Goal: Task Accomplishment & Management: Complete application form

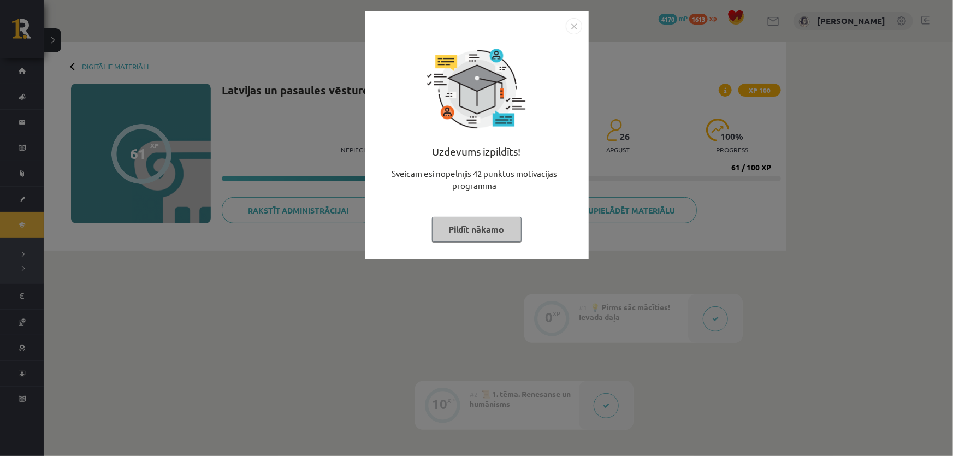
click at [471, 226] on button "Pildīt nākamo" at bounding box center [477, 229] width 90 height 25
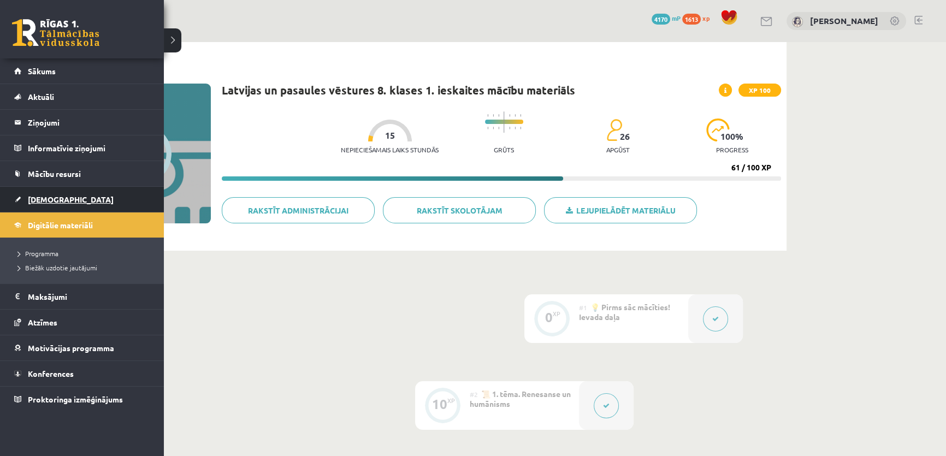
click at [49, 197] on span "[DEMOGRAPHIC_DATA]" at bounding box center [71, 199] width 86 height 10
click at [55, 223] on span "Digitālie materiāli" at bounding box center [60, 225] width 65 height 10
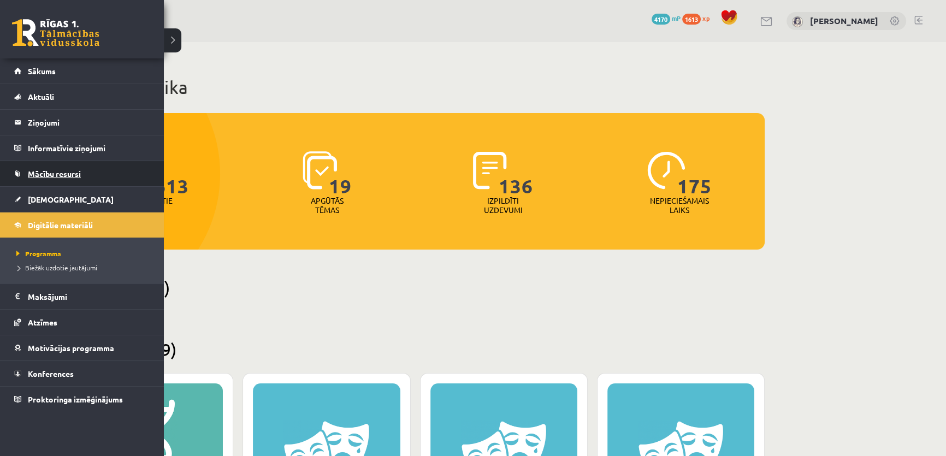
click at [61, 169] on span "Mācību resursi" at bounding box center [54, 174] width 53 height 10
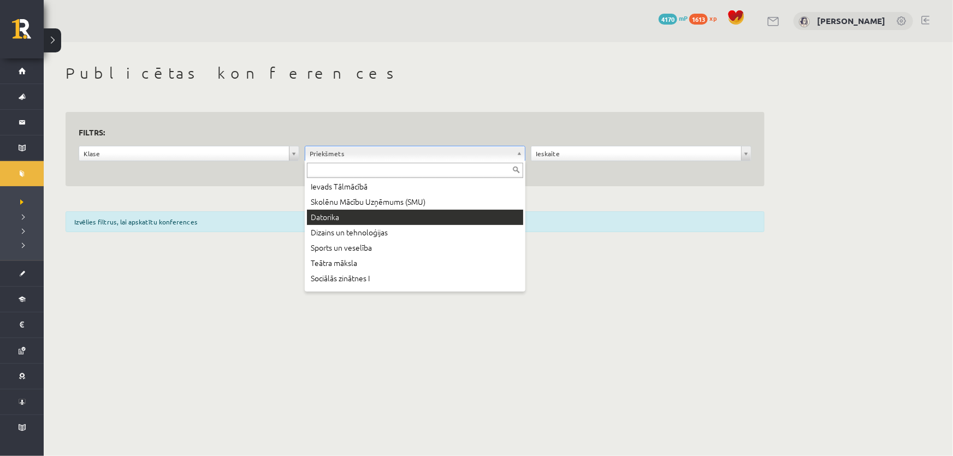
scroll to position [248, 0]
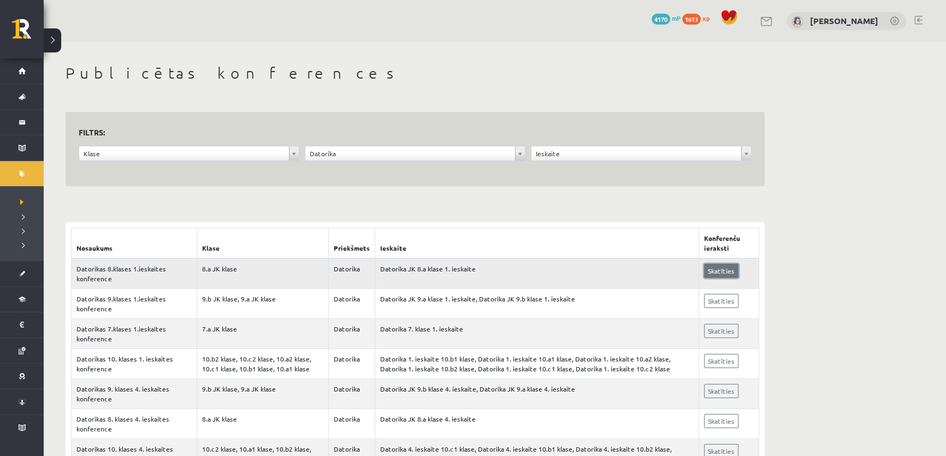
click at [723, 271] on link "Skatīties" at bounding box center [721, 271] width 34 height 14
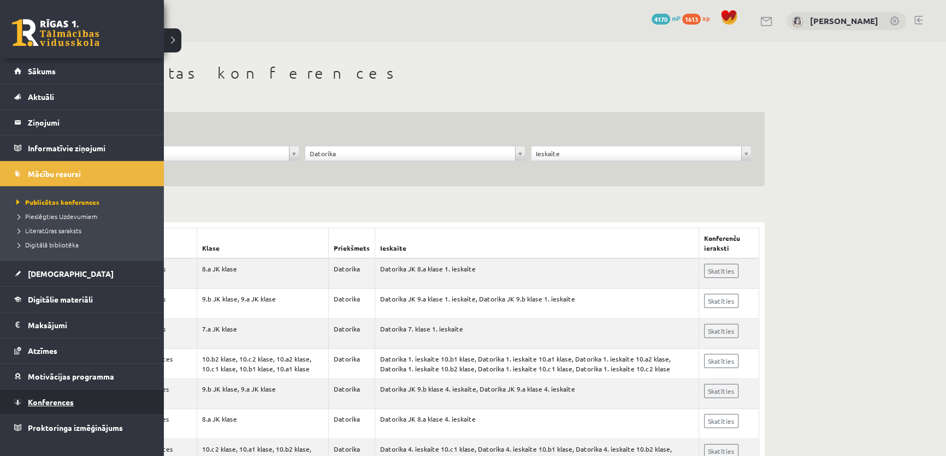
click at [54, 396] on link "Konferences" at bounding box center [82, 402] width 136 height 25
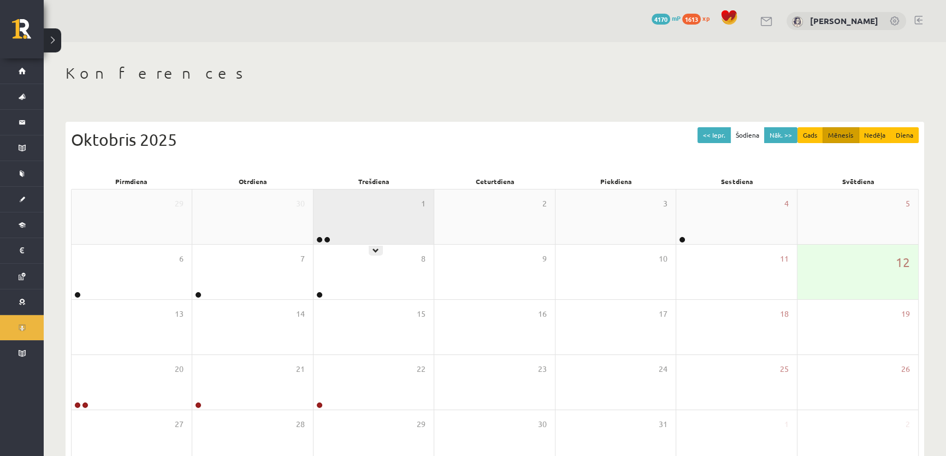
click at [332, 213] on div "1" at bounding box center [374, 217] width 120 height 55
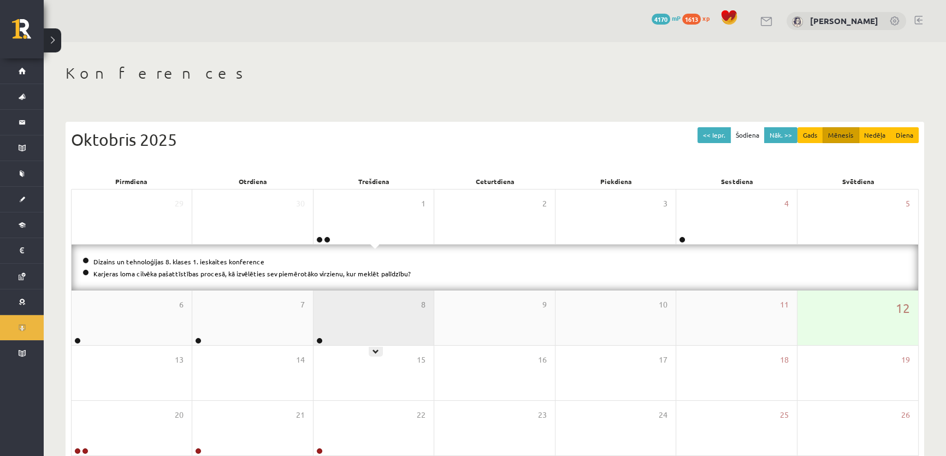
click at [374, 323] on div "8" at bounding box center [374, 318] width 120 height 55
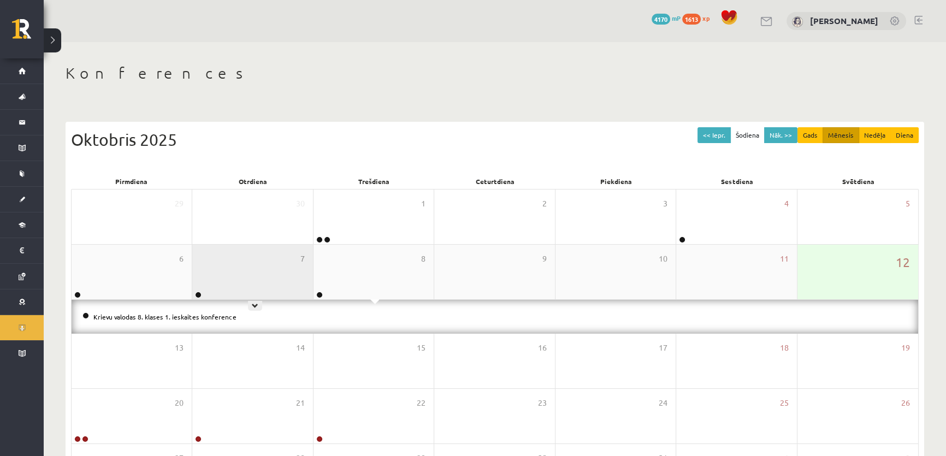
click at [244, 269] on div "7" at bounding box center [252, 272] width 120 height 55
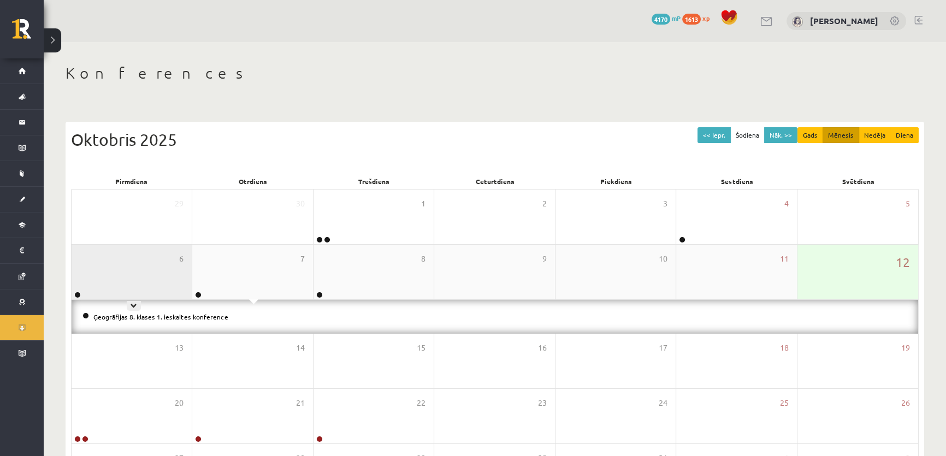
click at [110, 285] on div "6" at bounding box center [132, 272] width 120 height 55
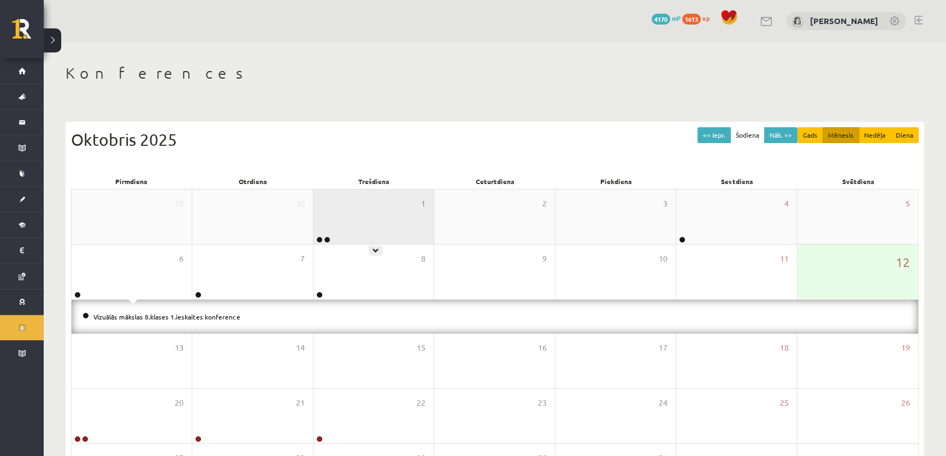
click at [369, 222] on div "1" at bounding box center [374, 217] width 120 height 55
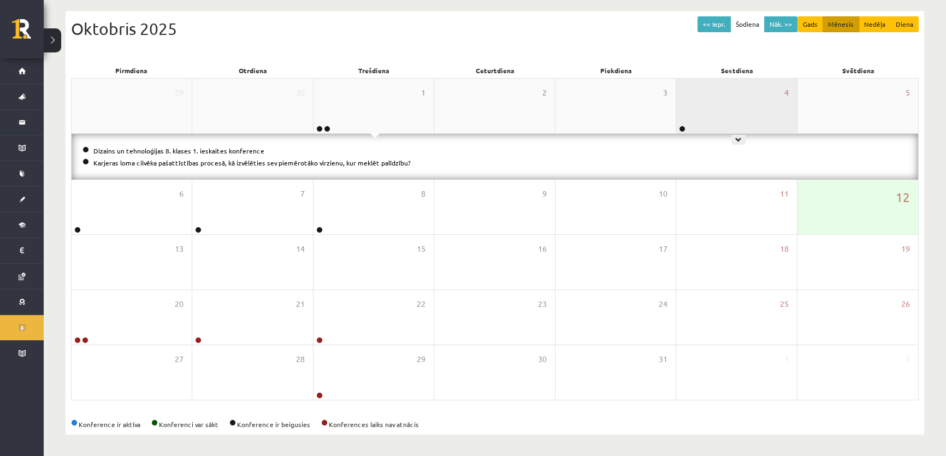
click at [704, 108] on div "4" at bounding box center [736, 106] width 120 height 55
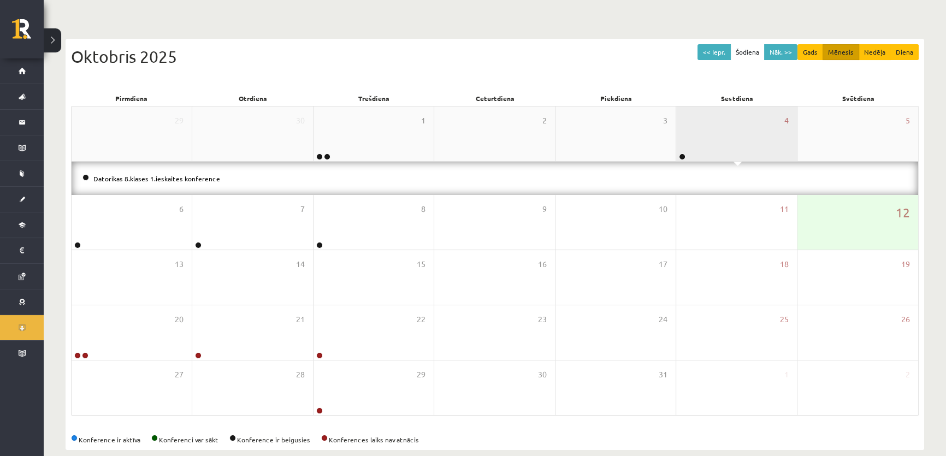
scroll to position [99, 0]
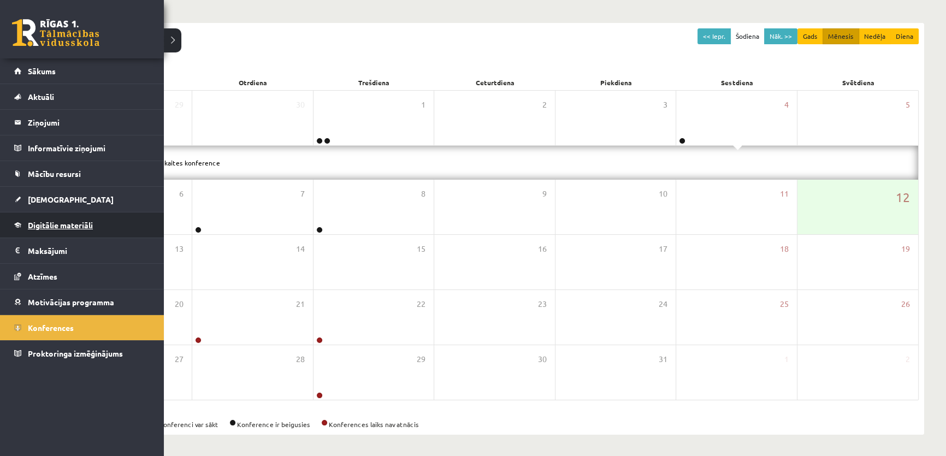
click at [56, 228] on span "Digitālie materiāli" at bounding box center [60, 225] width 65 height 10
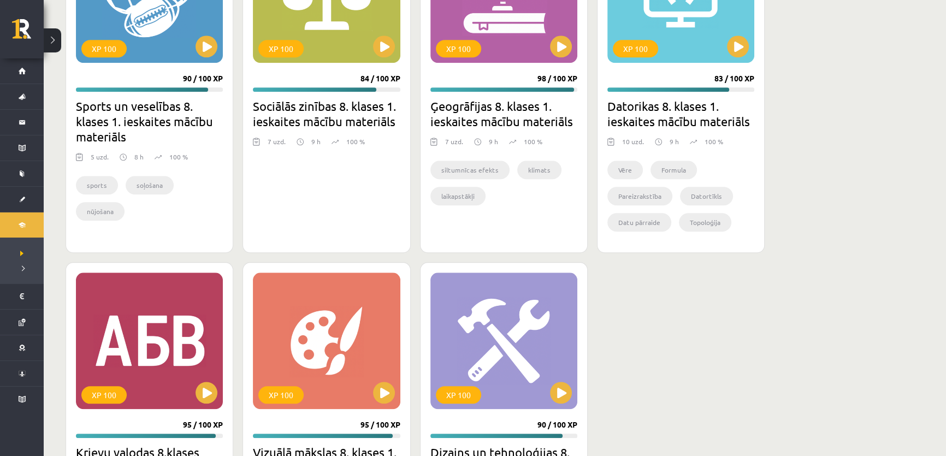
scroll to position [1357, 0]
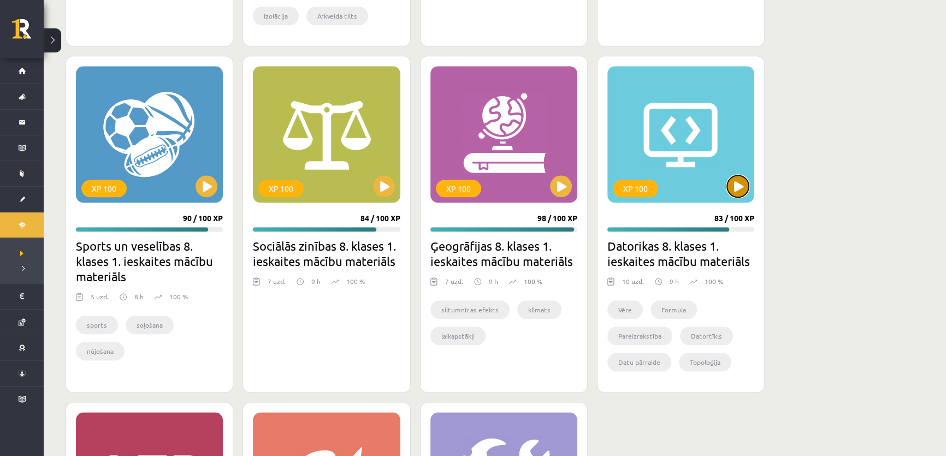
click at [736, 185] on button at bounding box center [738, 186] width 22 height 22
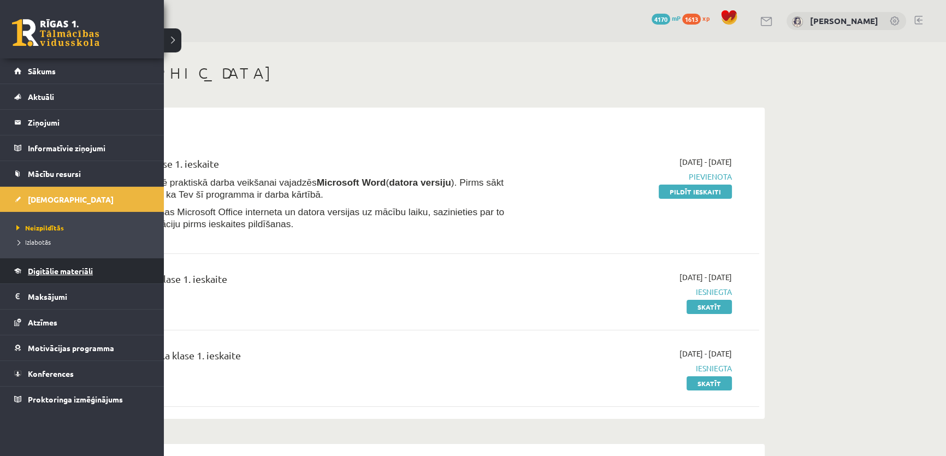
click at [66, 277] on link "Digitālie materiāli" at bounding box center [82, 270] width 136 height 25
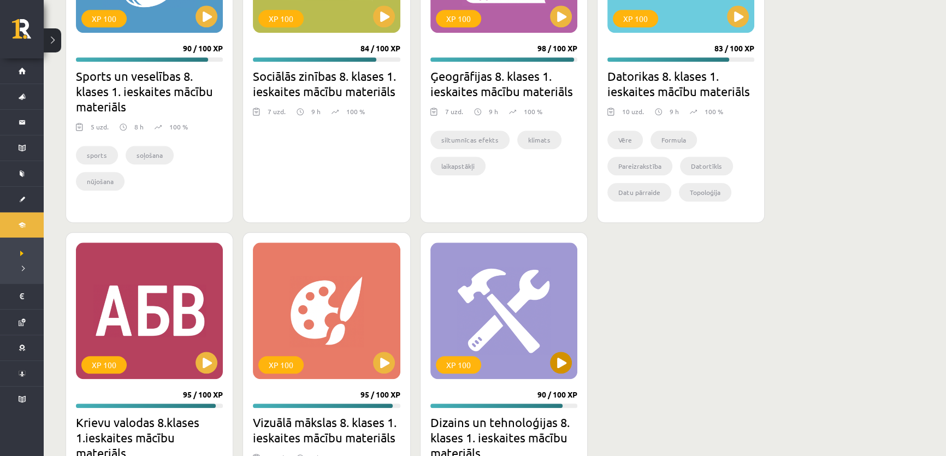
scroll to position [1477, 0]
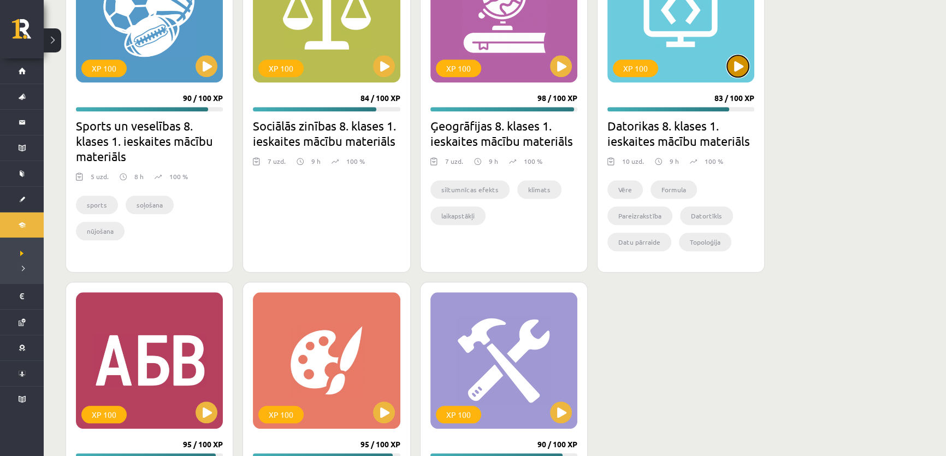
click at [735, 65] on button at bounding box center [738, 66] width 22 height 22
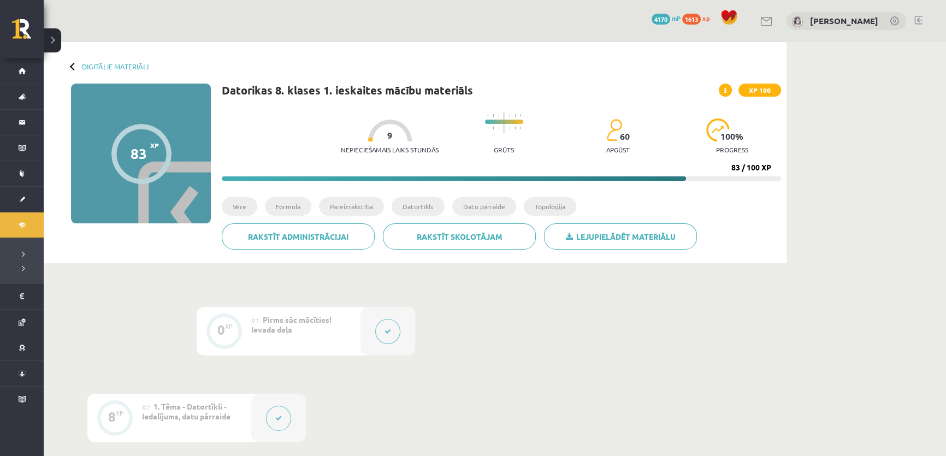
click at [387, 325] on button at bounding box center [387, 331] width 25 height 25
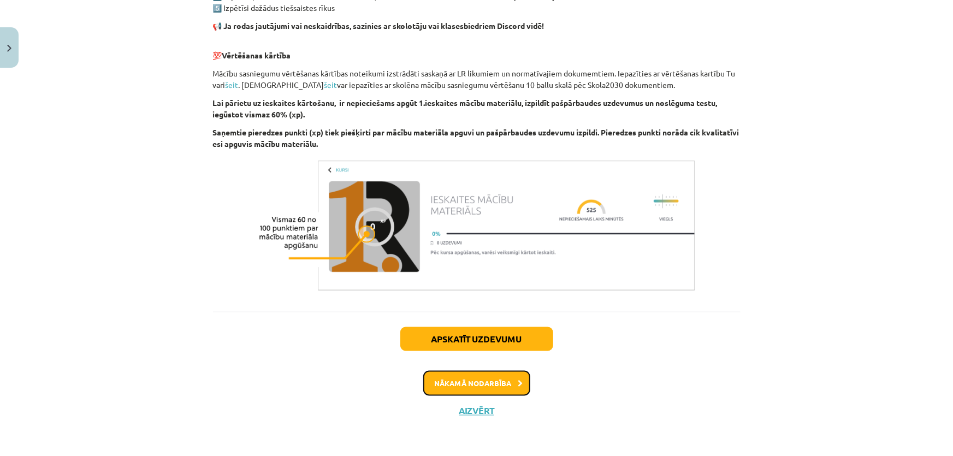
click at [475, 390] on button "Nākamā nodarbība" at bounding box center [476, 383] width 107 height 25
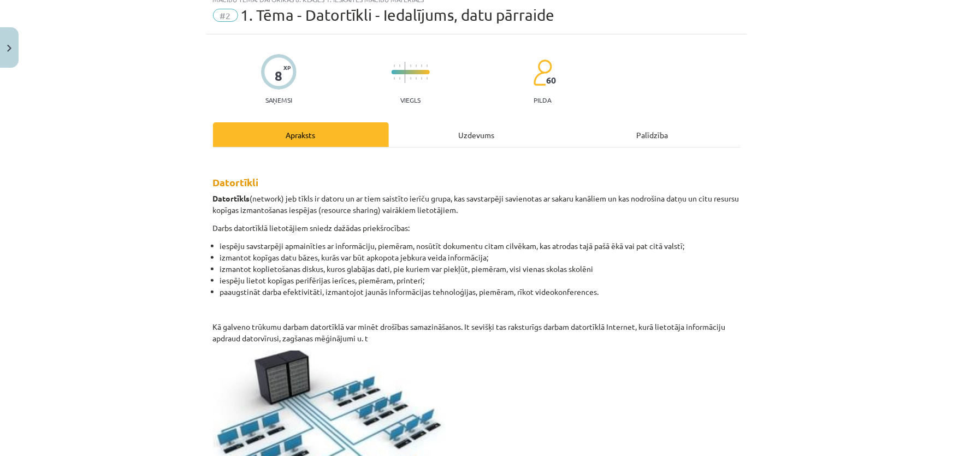
scroll to position [27, 0]
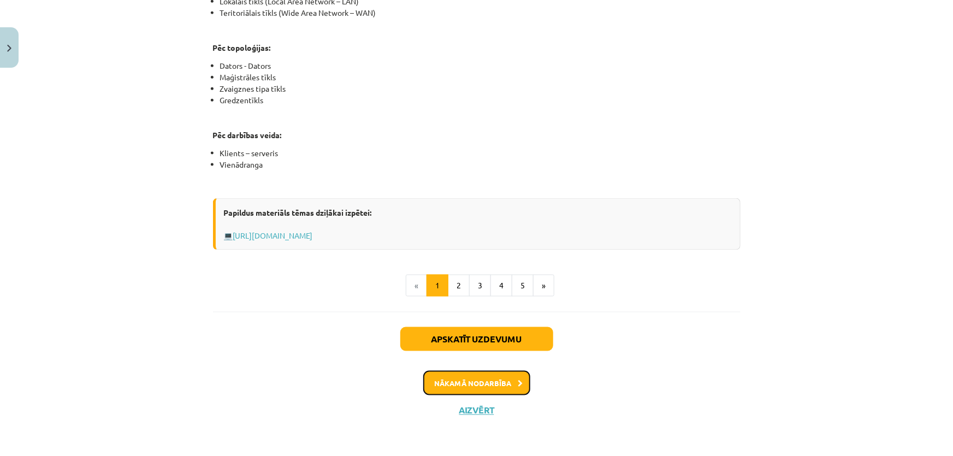
click at [462, 380] on button "Nākamā nodarbība" at bounding box center [476, 383] width 107 height 25
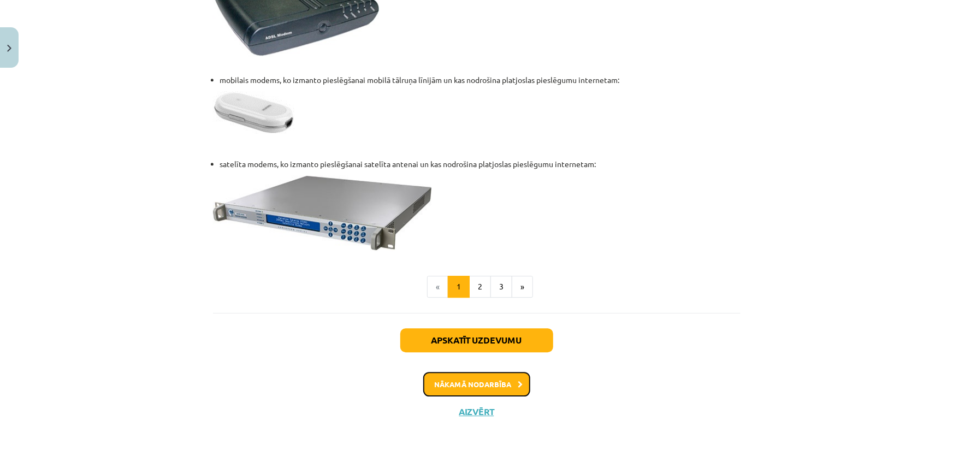
click at [443, 386] on button "Nākamā nodarbība" at bounding box center [476, 384] width 107 height 25
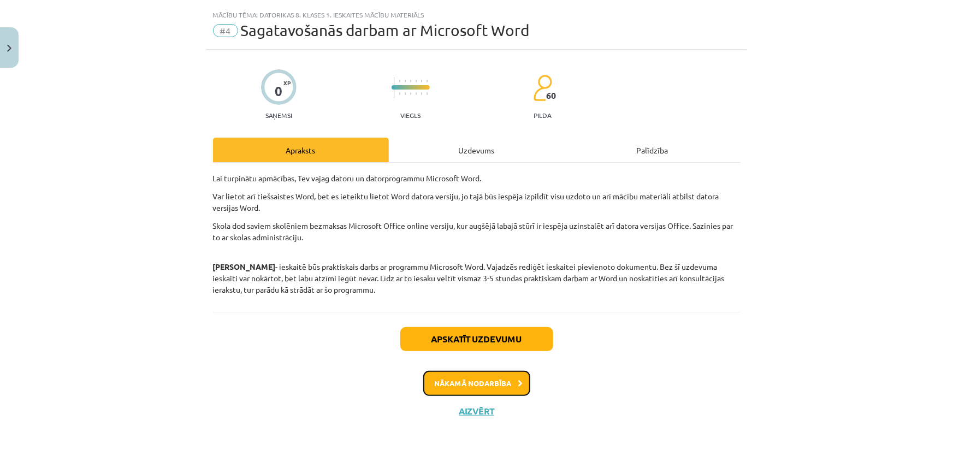
click at [445, 383] on button "Nākamā nodarbība" at bounding box center [476, 383] width 107 height 25
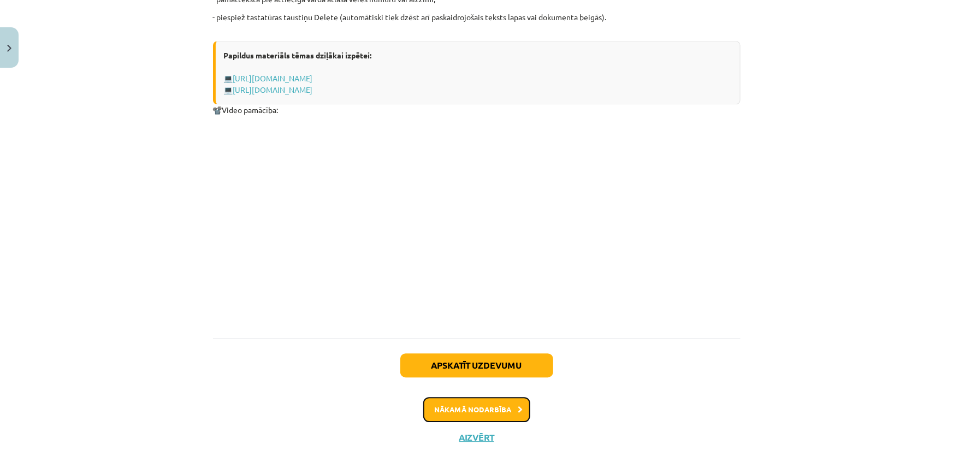
scroll to position [1440, 0]
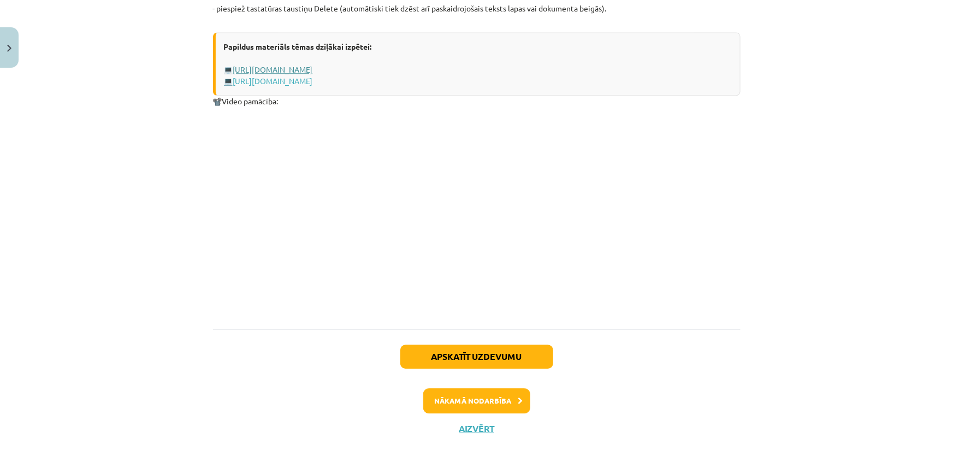
click at [313, 64] on link "https://www.uzdevumi.lv/p/informatika/7-klase/teksta-apstrade-9947/re-b13164e8-…" at bounding box center [273, 69] width 80 height 10
click at [440, 393] on button "Nākamā nodarbība" at bounding box center [476, 400] width 107 height 25
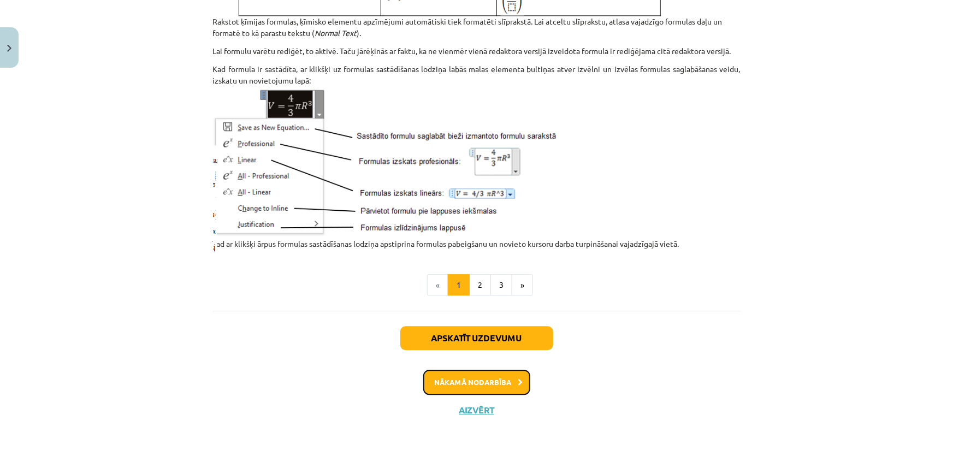
click at [446, 385] on button "Nākamā nodarbība" at bounding box center [476, 382] width 107 height 25
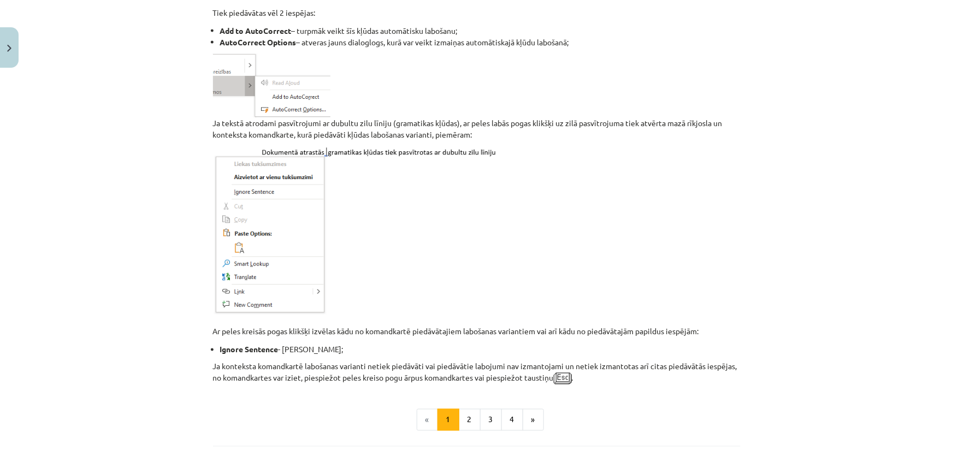
scroll to position [945, 0]
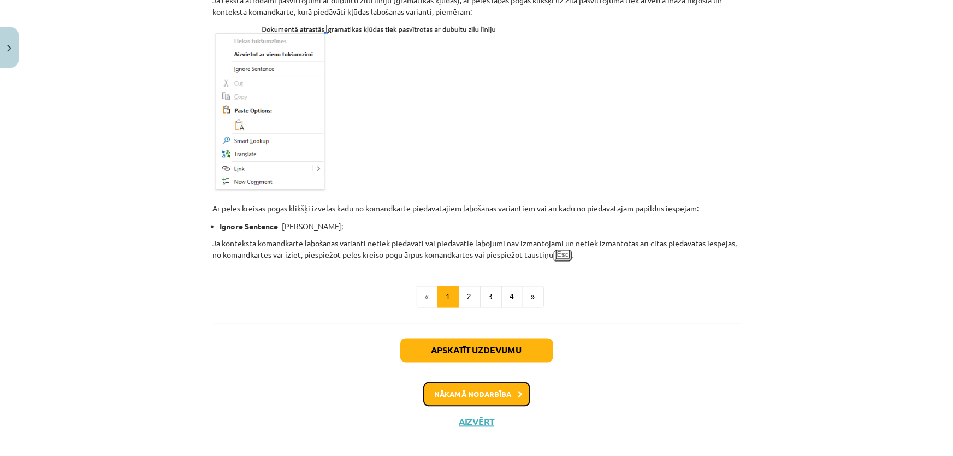
click at [440, 388] on button "Nākamā nodarbība" at bounding box center [476, 394] width 107 height 25
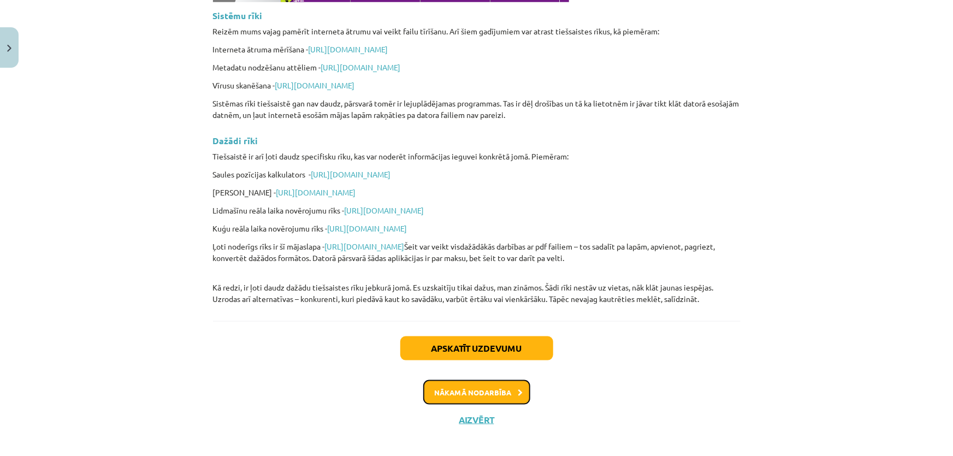
scroll to position [2616, 0]
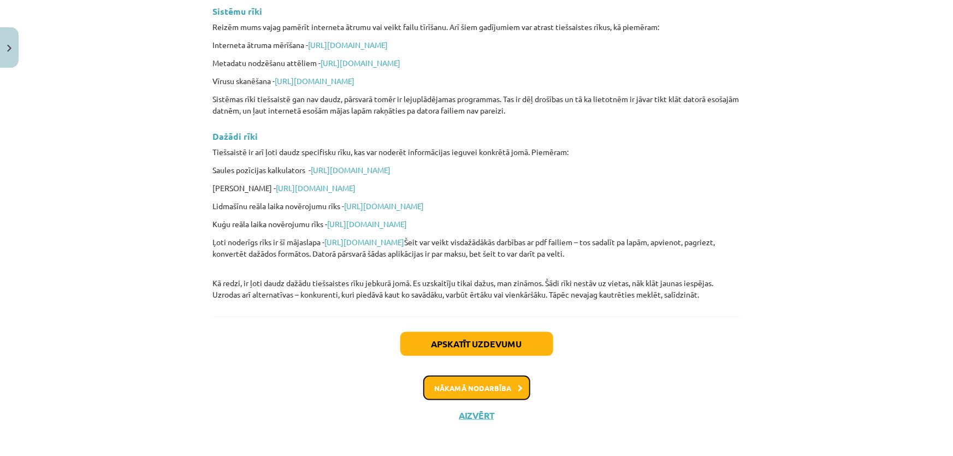
click at [441, 381] on button "Nākamā nodarbība" at bounding box center [476, 388] width 107 height 25
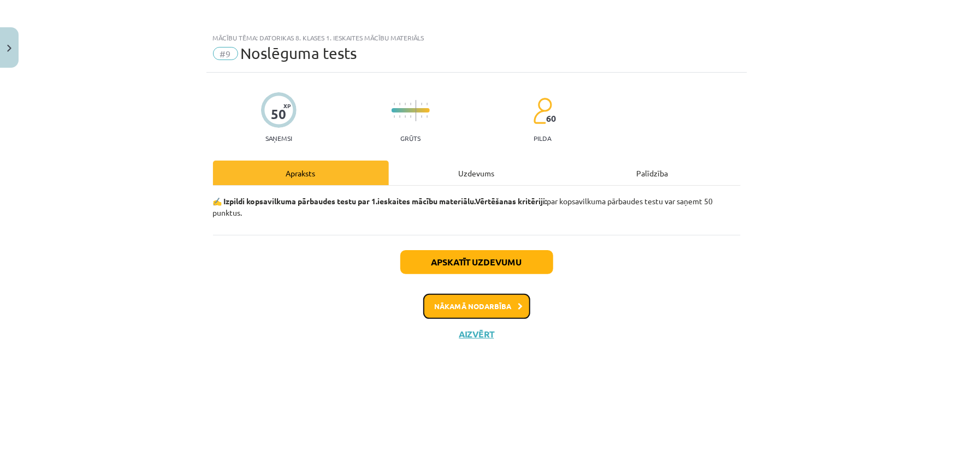
click at [443, 315] on button "Nākamā nodarbība" at bounding box center [476, 306] width 107 height 25
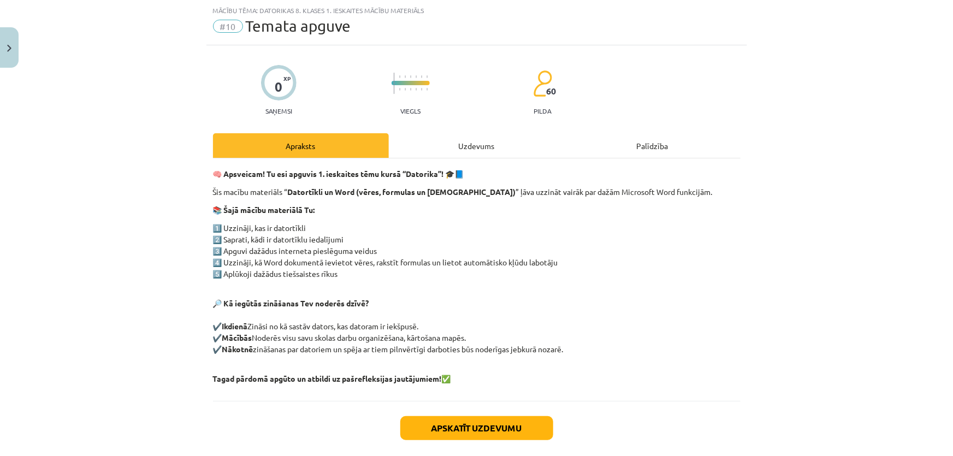
scroll to position [82, 0]
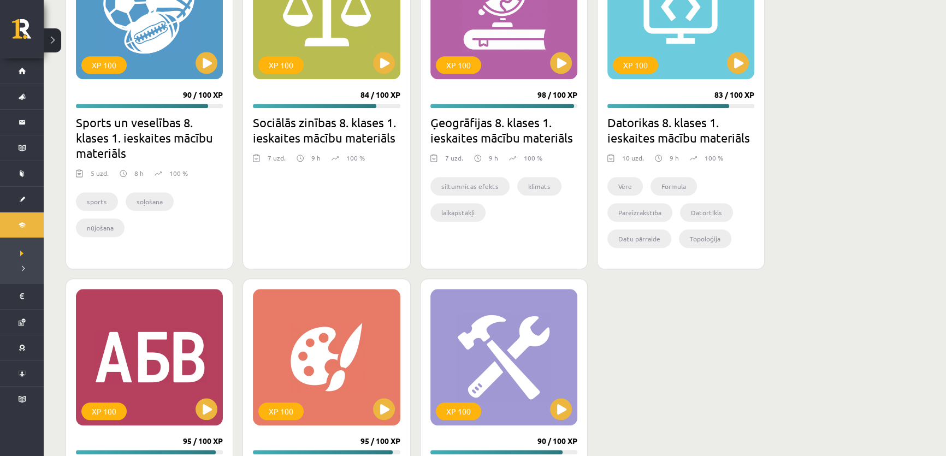
scroll to position [1477, 0]
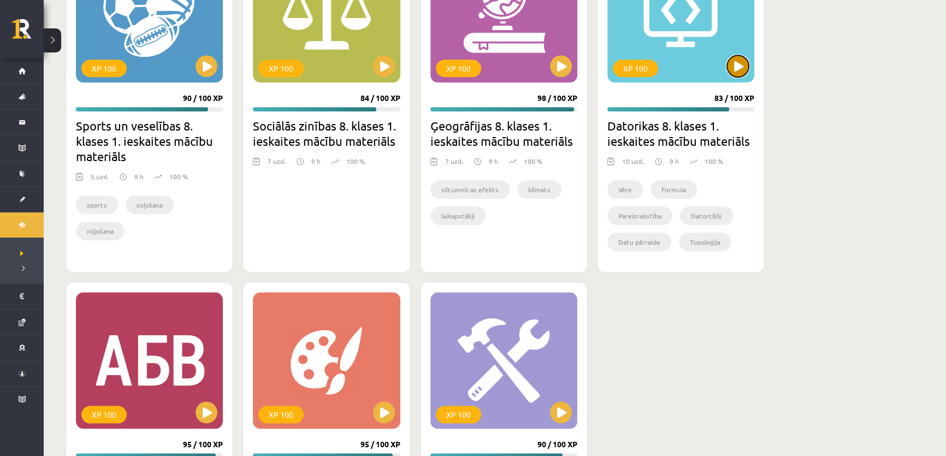
click at [736, 63] on button at bounding box center [738, 66] width 22 height 22
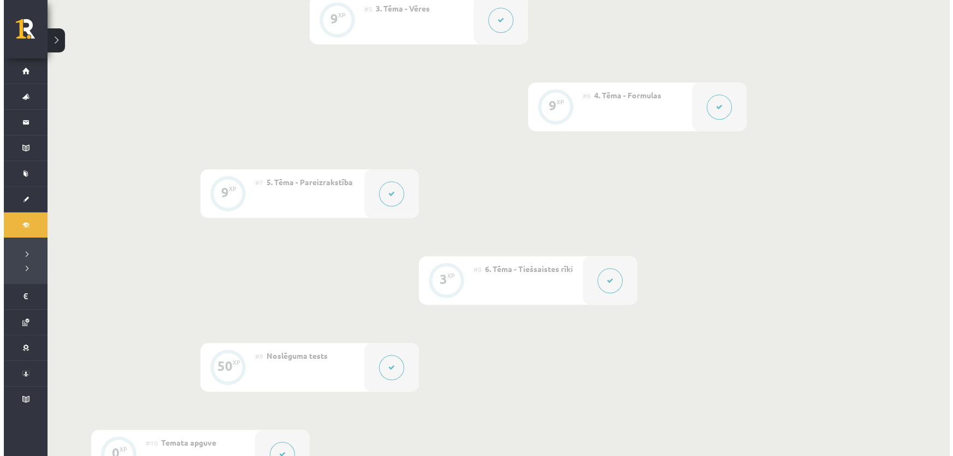
scroll to position [695, 0]
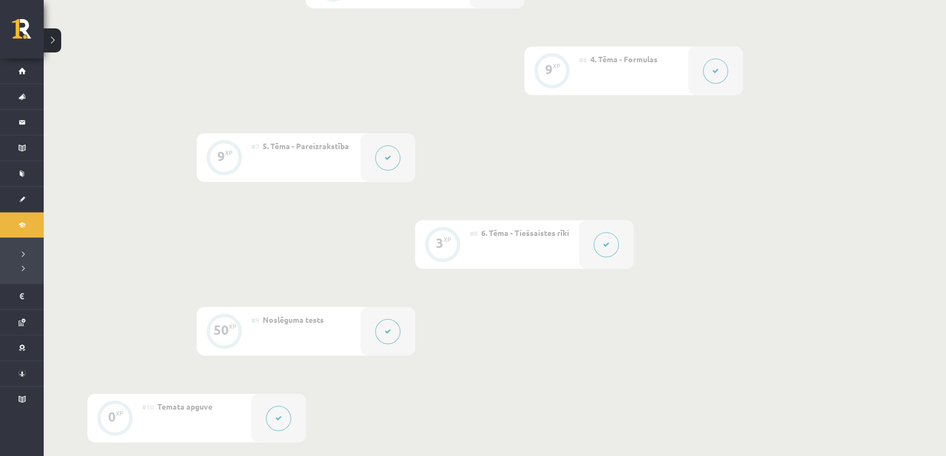
click at [605, 247] on icon at bounding box center [606, 244] width 7 height 7
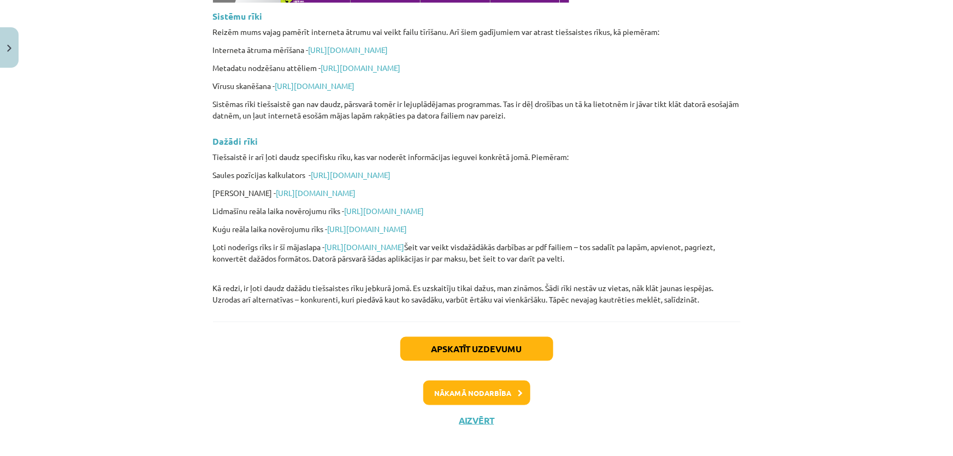
scroll to position [2616, 0]
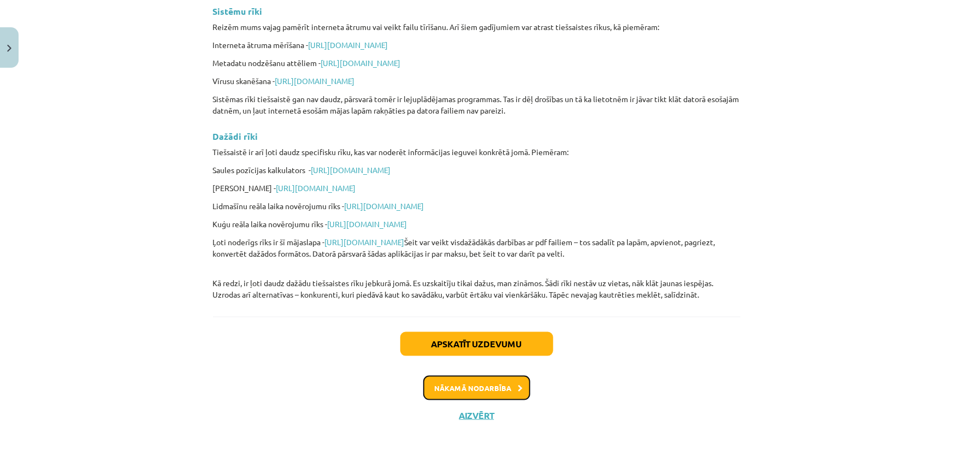
click at [457, 377] on button "Nākamā nodarbība" at bounding box center [476, 388] width 107 height 25
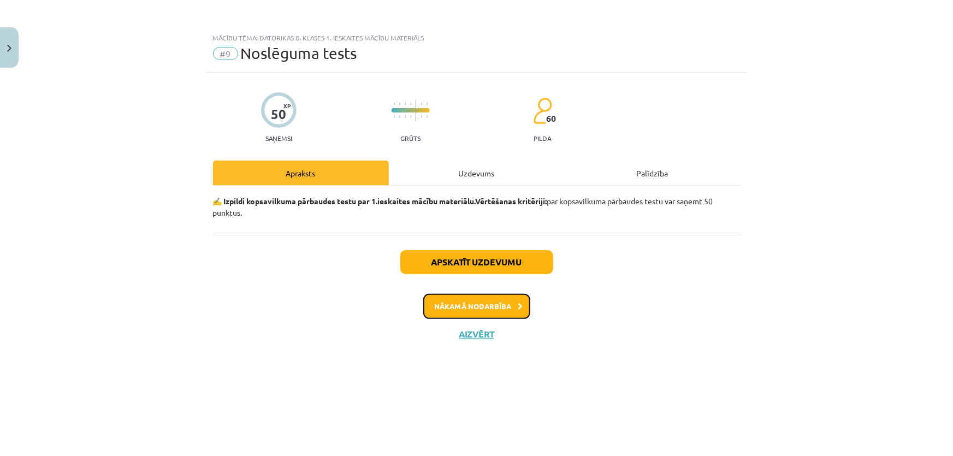
click at [518, 306] on icon at bounding box center [520, 306] width 5 height 7
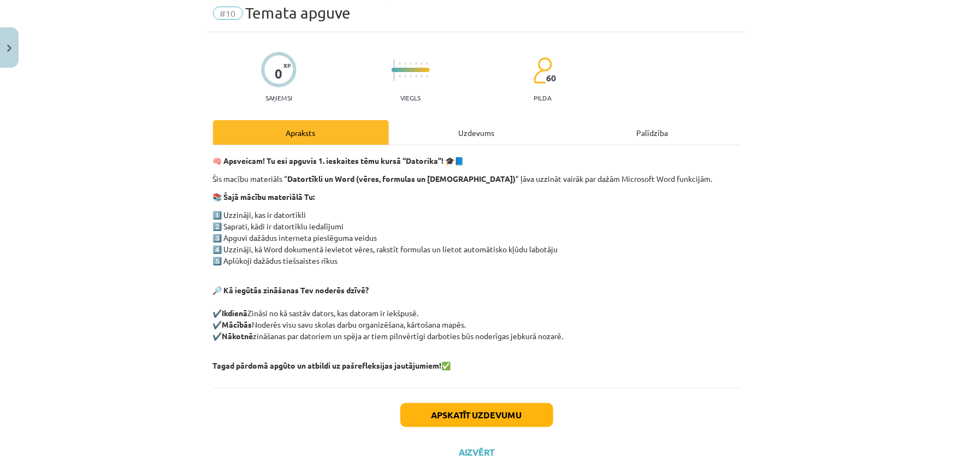
scroll to position [82, 0]
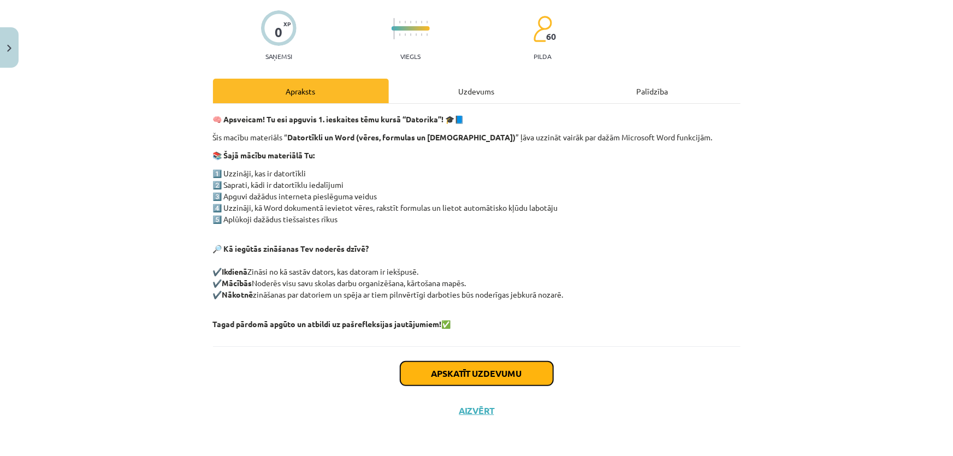
click at [480, 372] on button "Apskatīt uzdevumu" at bounding box center [476, 374] width 153 height 24
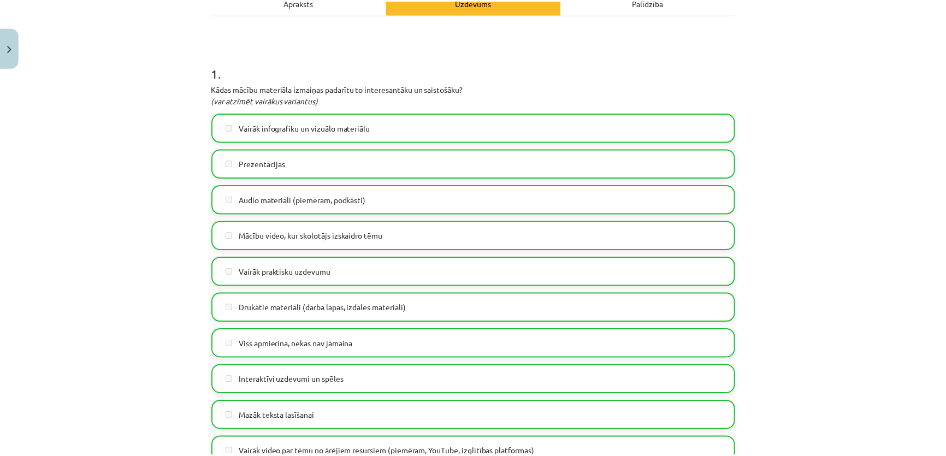
scroll to position [176, 0]
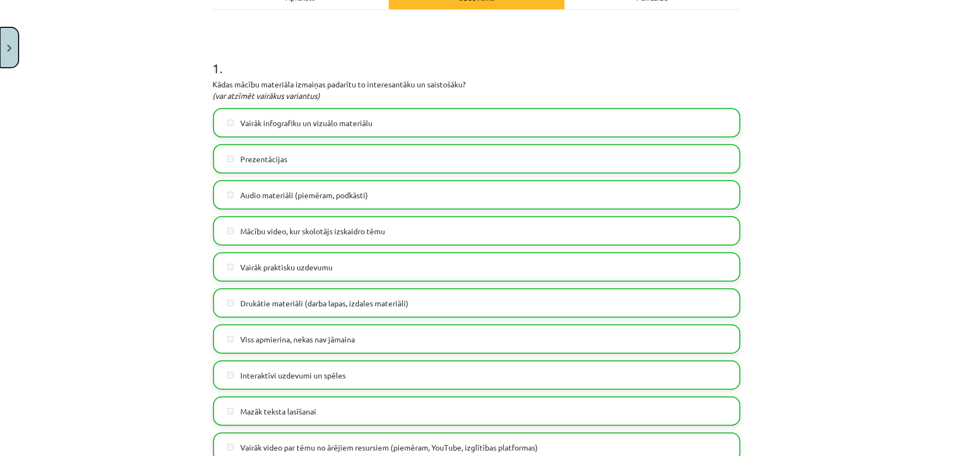
click at [11, 34] on button "Close" at bounding box center [9, 47] width 19 height 40
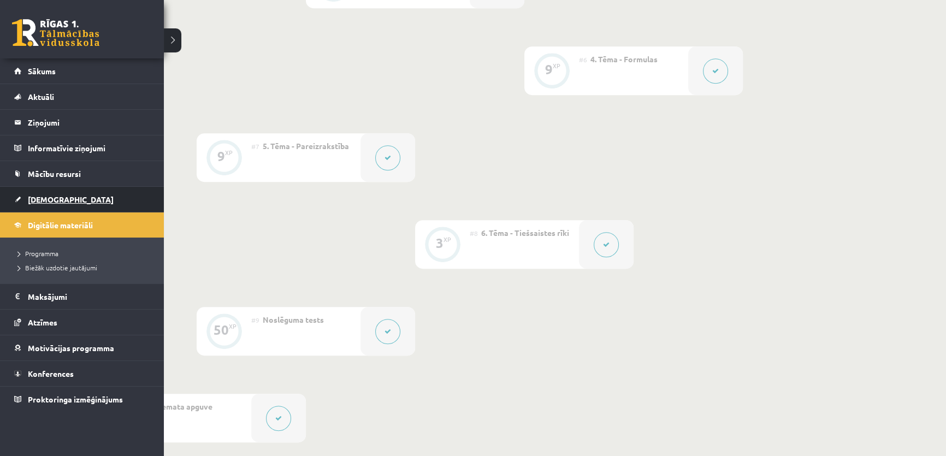
click at [17, 195] on link "[DEMOGRAPHIC_DATA]" at bounding box center [82, 199] width 136 height 25
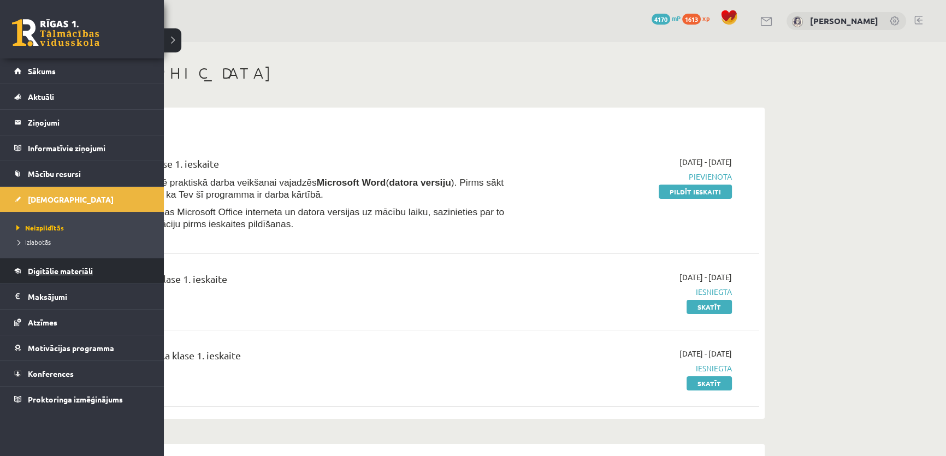
click at [52, 264] on link "Digitālie materiāli" at bounding box center [82, 270] width 136 height 25
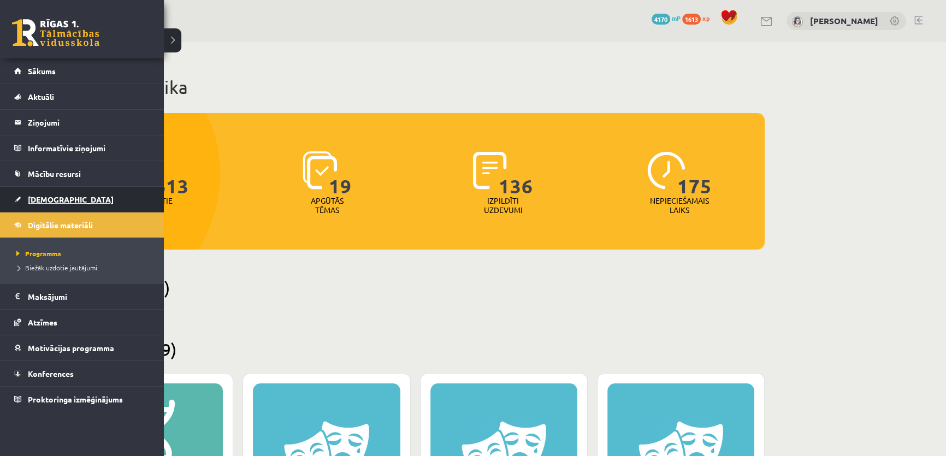
click at [38, 199] on span "[DEMOGRAPHIC_DATA]" at bounding box center [71, 199] width 86 height 10
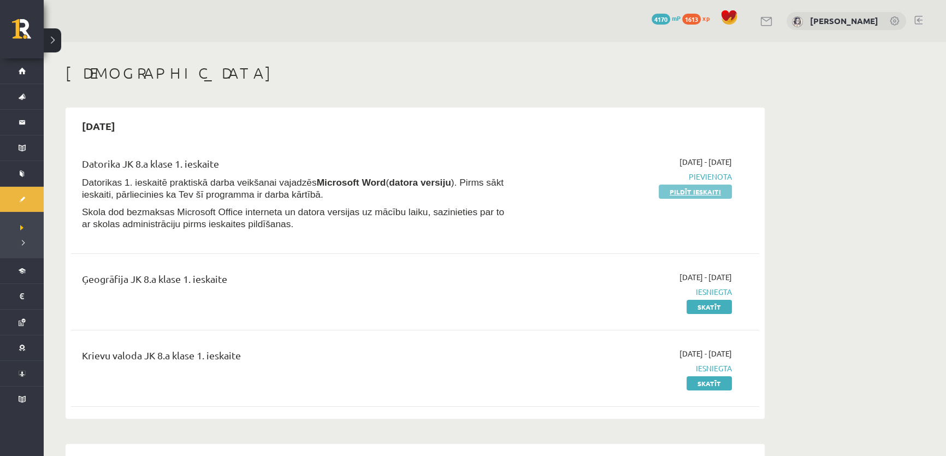
click at [703, 191] on link "Pildīt ieskaiti" at bounding box center [695, 192] width 73 height 14
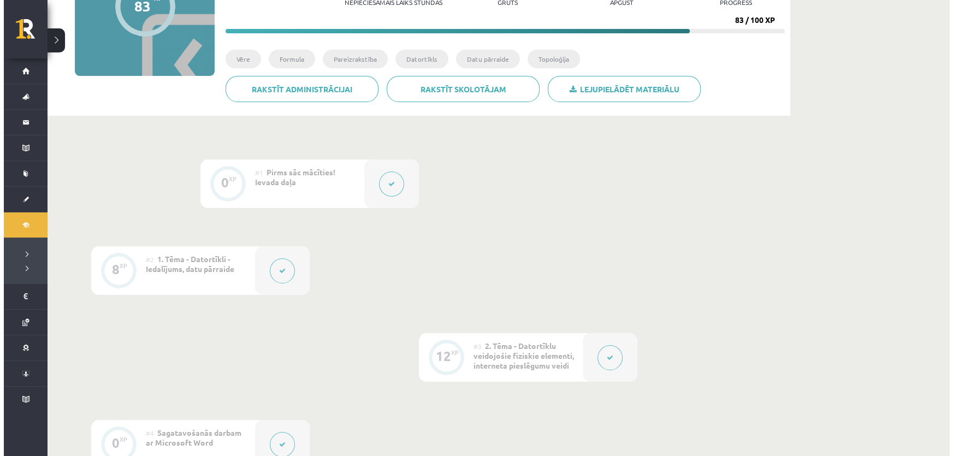
scroll to position [149, 0]
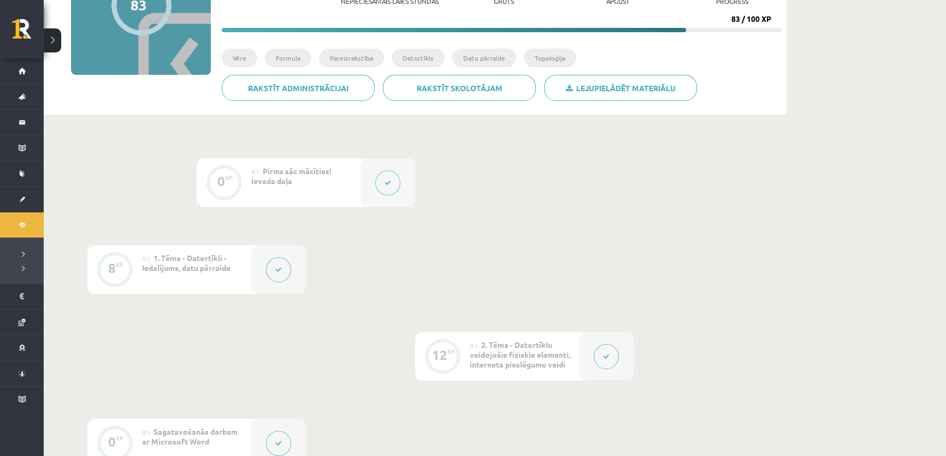
click at [390, 188] on button at bounding box center [387, 182] width 25 height 25
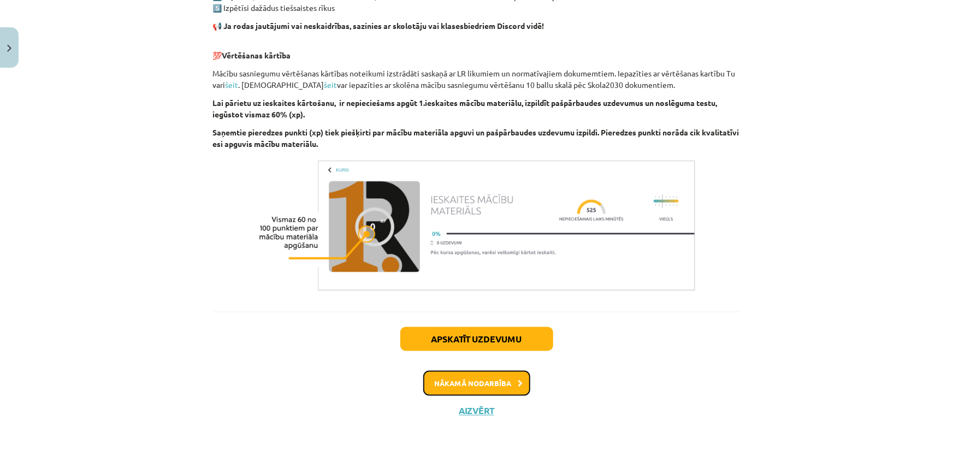
click at [464, 386] on button "Nākamā nodarbība" at bounding box center [476, 383] width 107 height 25
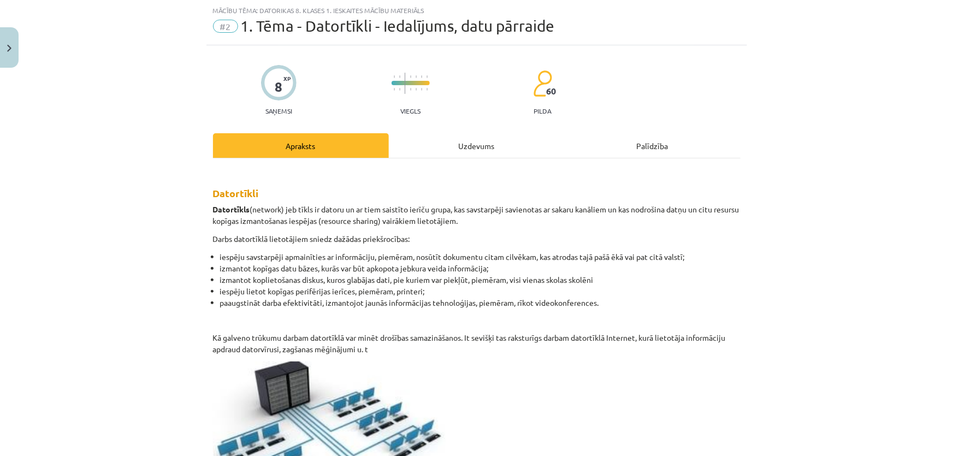
scroll to position [27, 0]
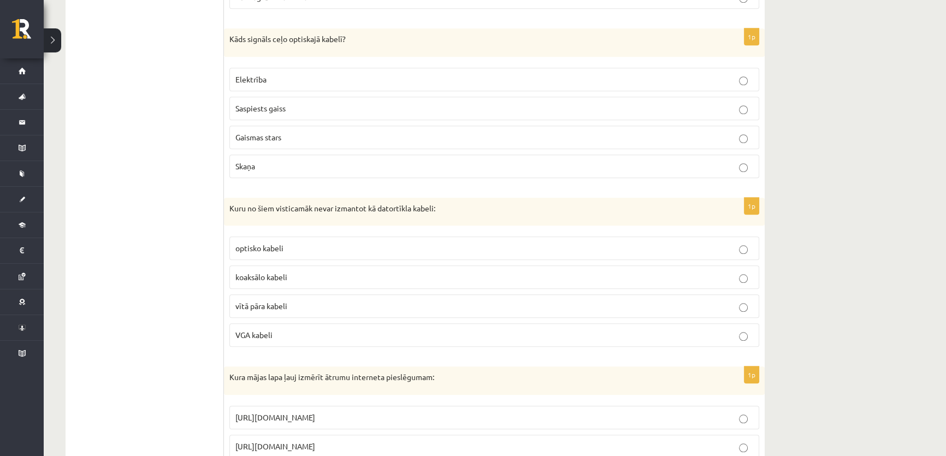
scroll to position [1337, 0]
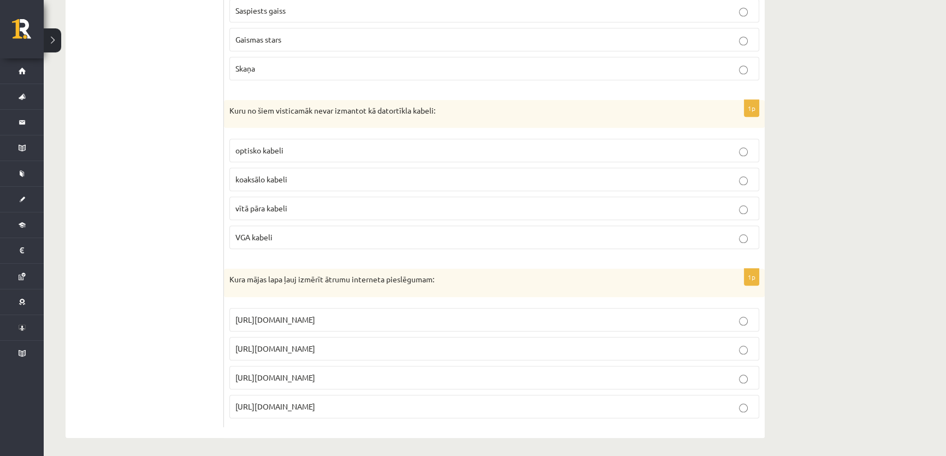
drag, startPoint x: 229, startPoint y: 153, endPoint x: 518, endPoint y: 398, distance: 378.3
copy form "Datortīklus pēc lieluma iedala: Klients, Serveris Maģistrāles, Zvaigznes LAN WA…"
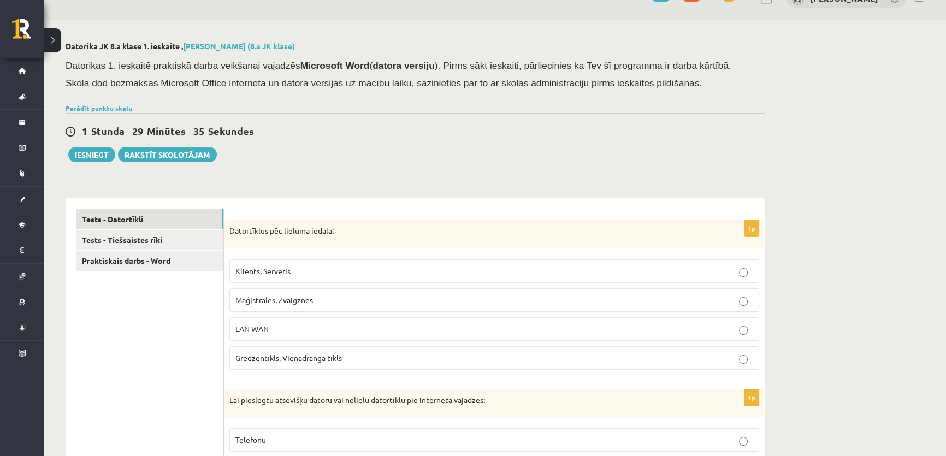
scroll to position [0, 0]
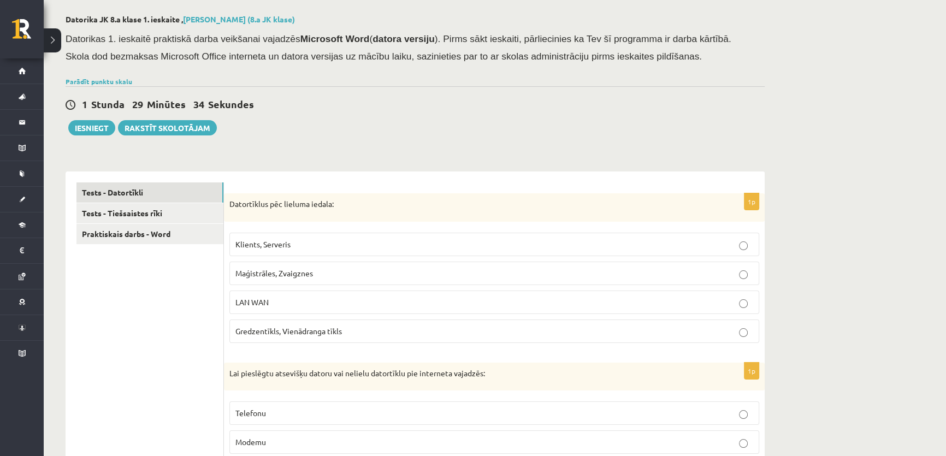
click at [276, 298] on p "LAN WAN" at bounding box center [494, 302] width 518 height 11
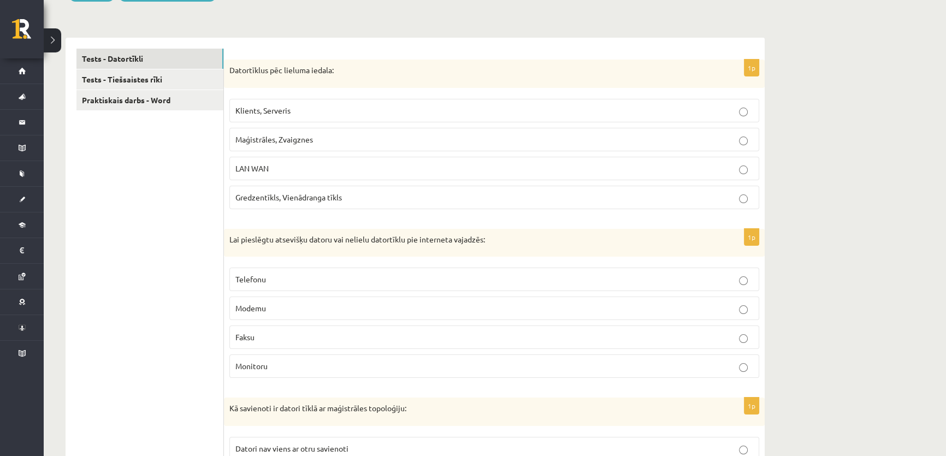
scroll to position [198, 0]
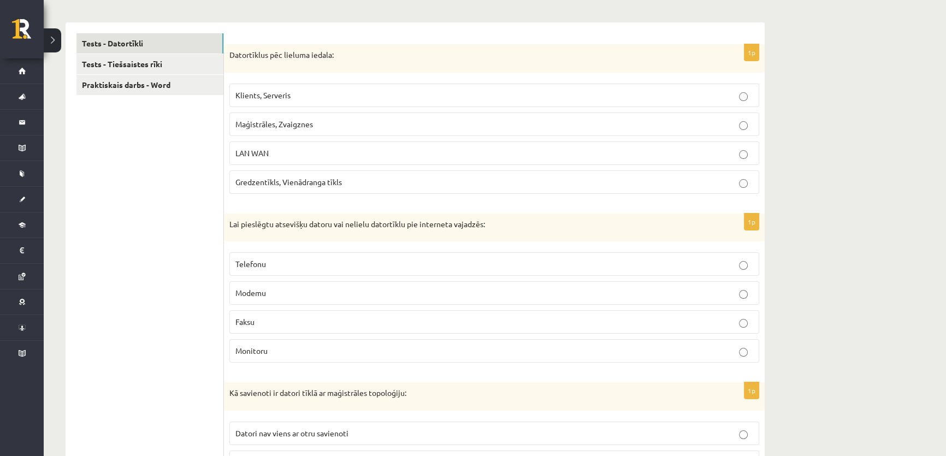
click at [285, 292] on p "Modemu" at bounding box center [494, 292] width 518 height 11
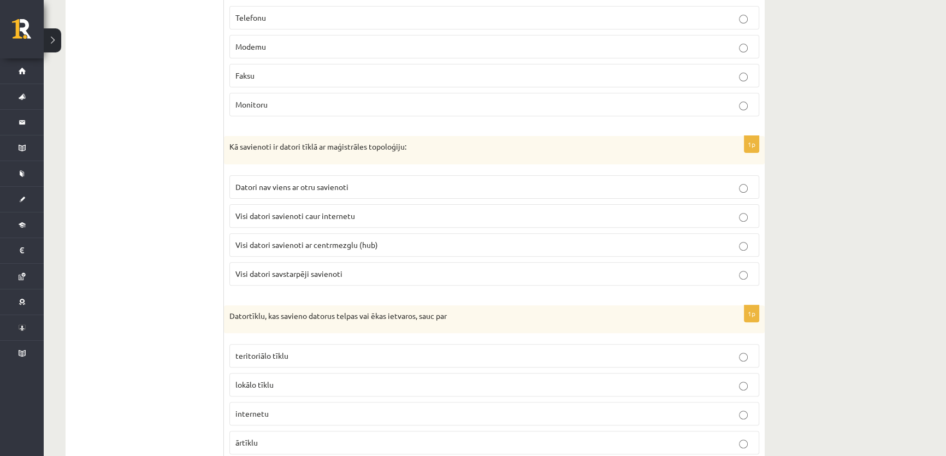
scroll to position [447, 0]
drag, startPoint x: 277, startPoint y: 272, endPoint x: 259, endPoint y: 274, distance: 18.2
click at [276, 273] on span "Visi datori savstarpēji savienoti" at bounding box center [288, 272] width 107 height 10
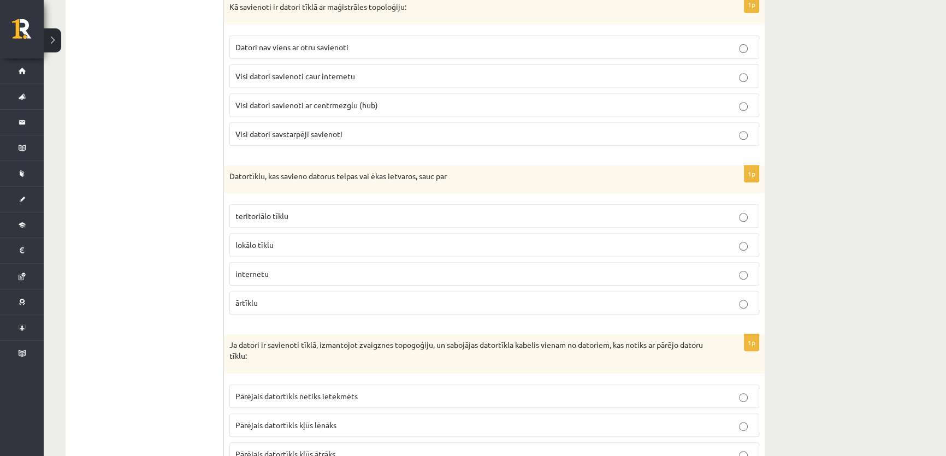
scroll to position [596, 0]
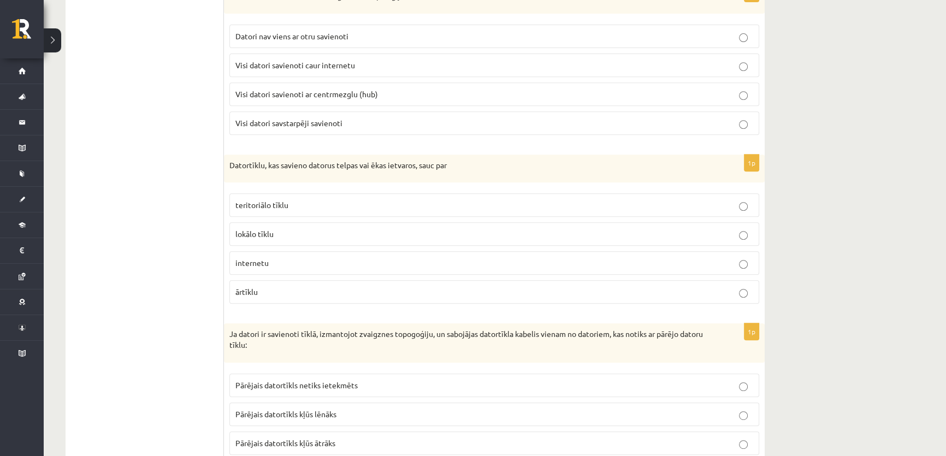
click at [278, 231] on p "lokālo tīklu" at bounding box center [494, 233] width 518 height 11
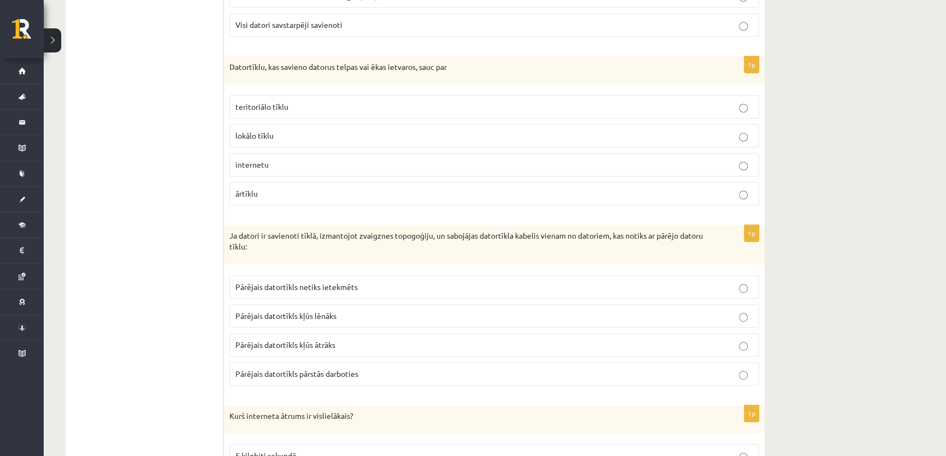
scroll to position [695, 0]
click at [332, 288] on p "Pārējais datortīkls netiks ietekmēts" at bounding box center [494, 285] width 518 height 11
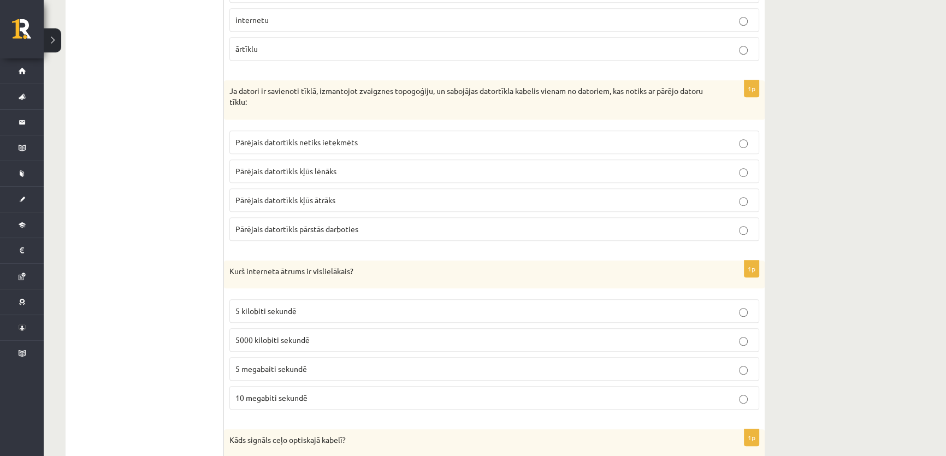
scroll to position [844, 0]
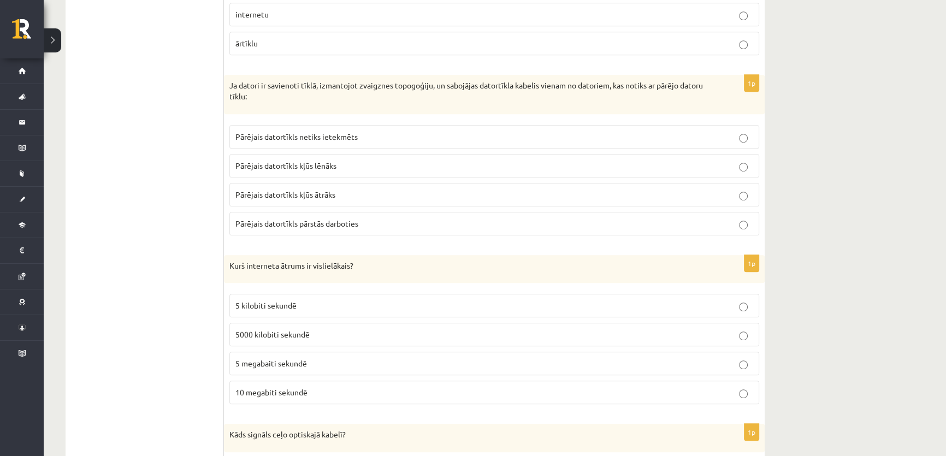
click at [289, 300] on span "5 kilobiti sekundē" at bounding box center [265, 305] width 61 height 10
click at [258, 355] on label "5 megabaiti sekundē" at bounding box center [494, 363] width 530 height 23
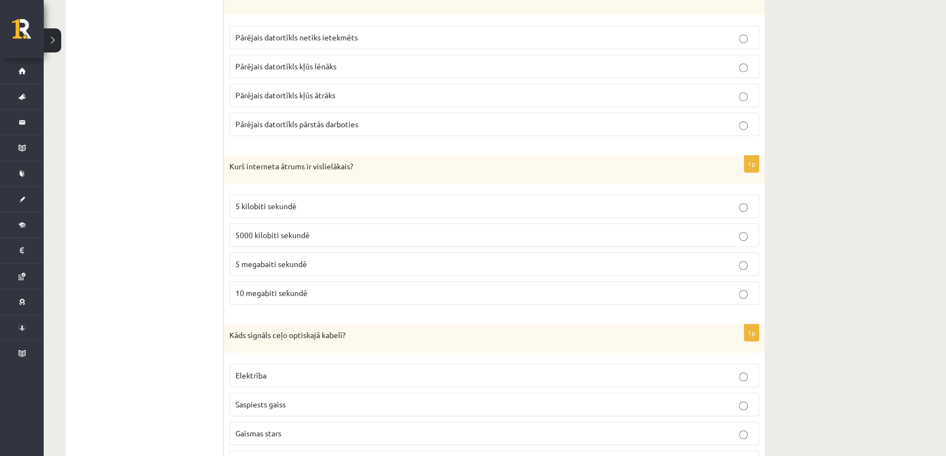
scroll to position [1043, 0]
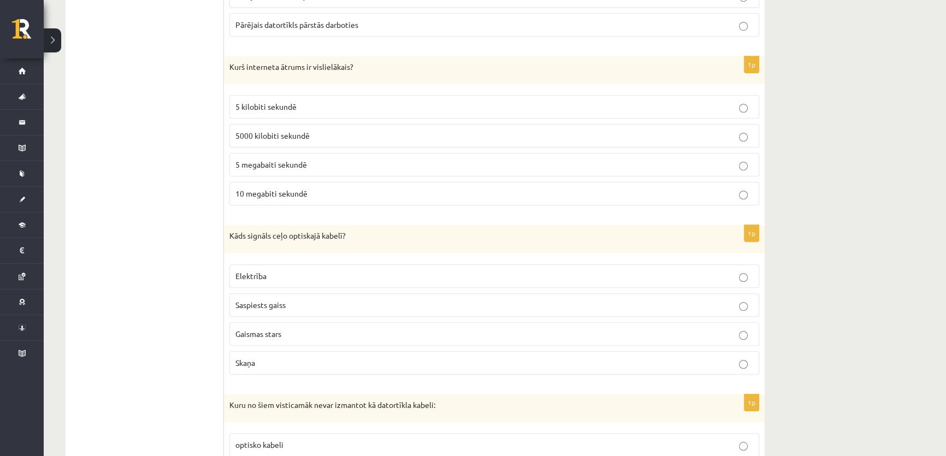
click at [258, 335] on p "Gaismas stars" at bounding box center [494, 333] width 518 height 11
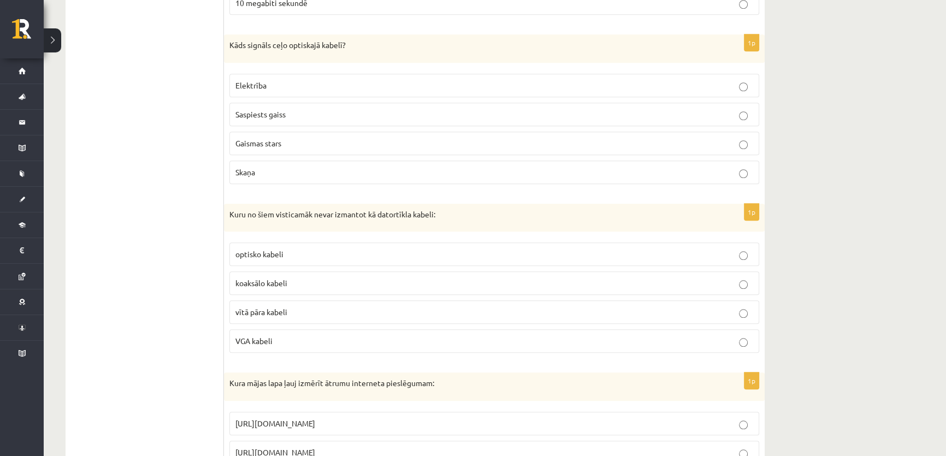
scroll to position [1241, 0]
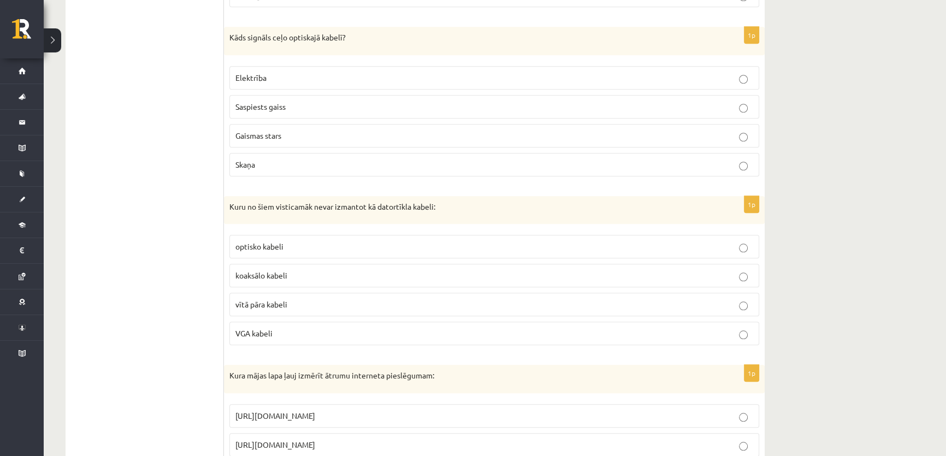
click at [280, 331] on p "VGA kabeli" at bounding box center [494, 333] width 518 height 11
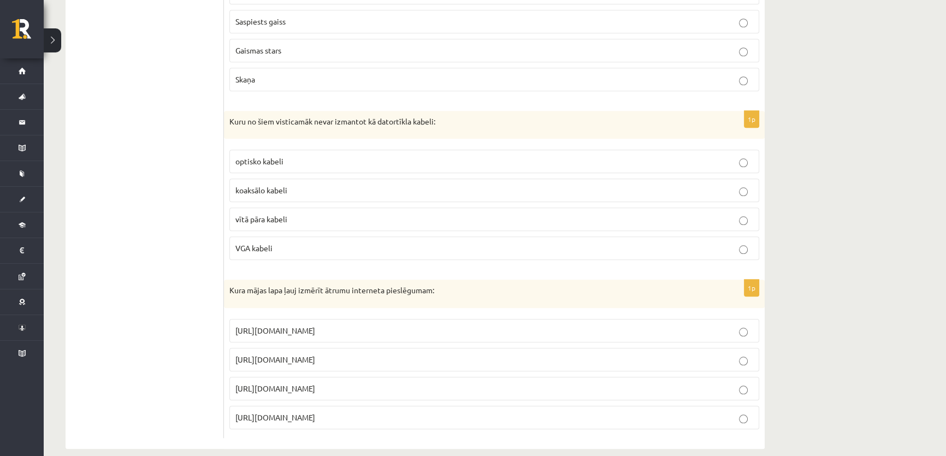
scroll to position [1337, 0]
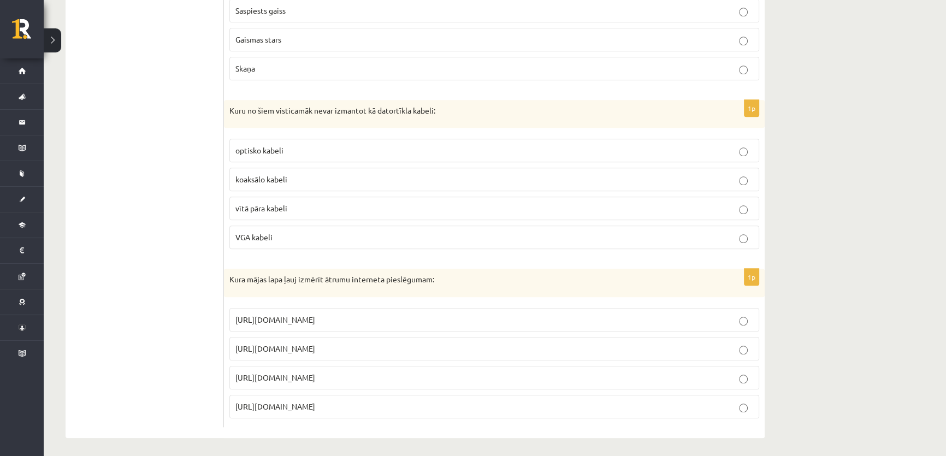
click at [315, 344] on span "[URL][DOMAIN_NAME]" at bounding box center [275, 349] width 80 height 10
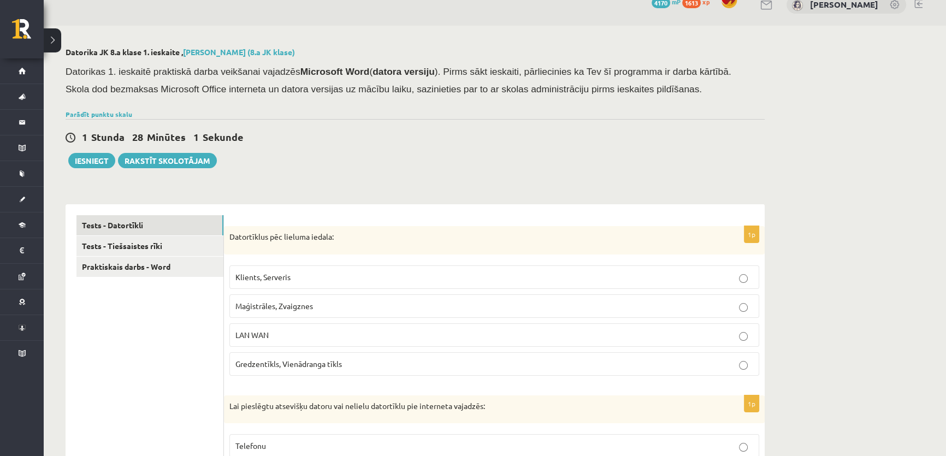
scroll to position [0, 0]
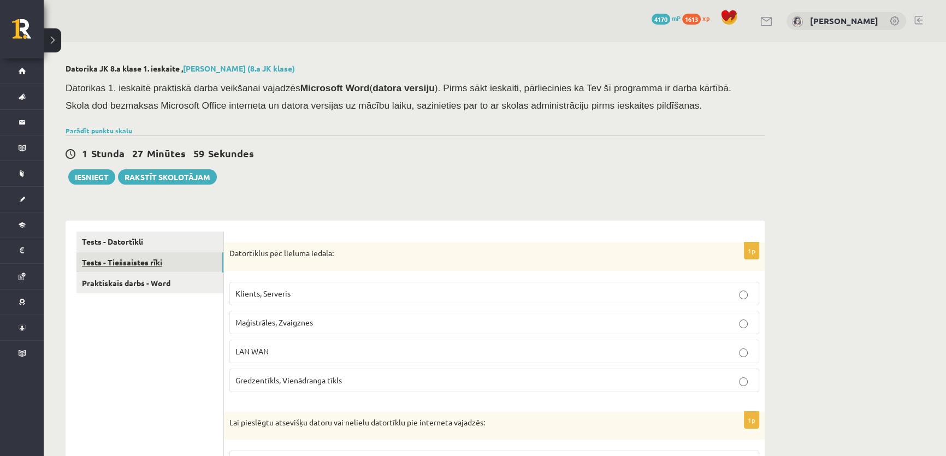
click at [120, 257] on link "Tests - Tiešsaistes rīki" at bounding box center [149, 262] width 147 height 20
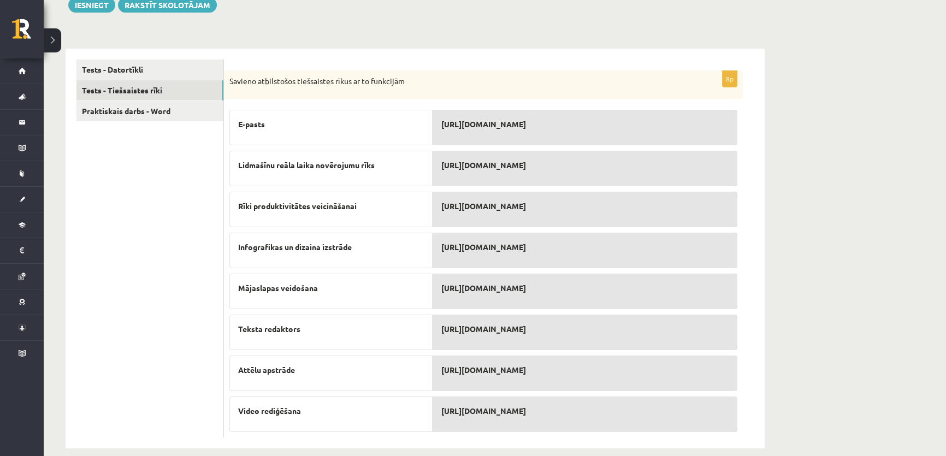
scroll to position [185, 0]
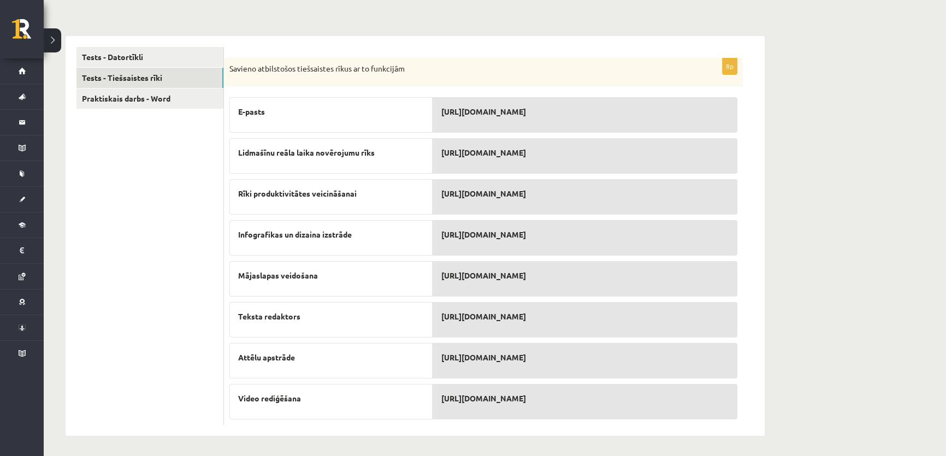
drag, startPoint x: 230, startPoint y: 66, endPoint x: 574, endPoint y: 406, distance: 483.3
click at [574, 406] on div "8p Savieno atbilstošos tiešsaistes rīkus ar to funkcijām E-pasts Lidmašīnu reāl…" at bounding box center [483, 241] width 519 height 367
copy div "Savieno atbilstošos tiešsaistes rīkus ar to funkcijām E-pasts Lidmašīnu reāla l…"
click at [153, 222] on ul "Tests - Datortīkli Tests - Tiešsaistes rīki Praktiskais darbs - Word" at bounding box center [150, 236] width 148 height 378
click at [143, 93] on link "Praktiskais darbs - Word" at bounding box center [149, 99] width 147 height 20
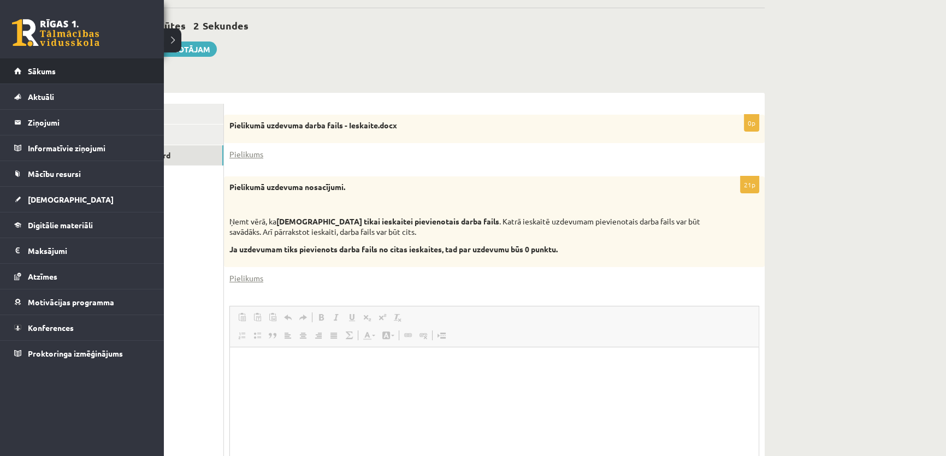
scroll to position [0, 0]
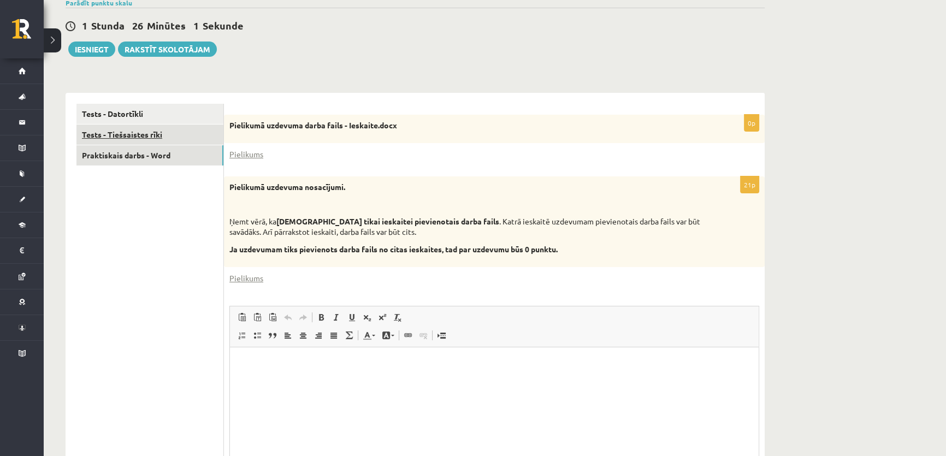
click at [156, 129] on link "Tests - Tiešsaistes rīki" at bounding box center [149, 135] width 147 height 20
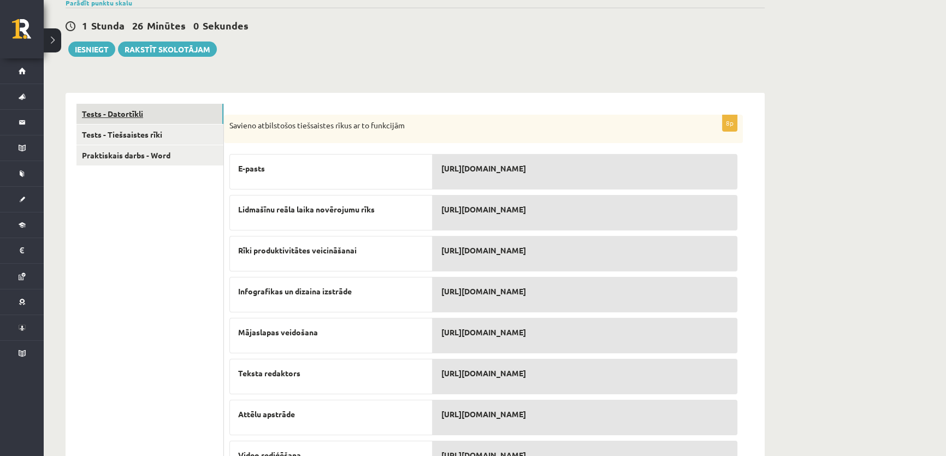
click at [148, 105] on link "Tests - Datortīkli" at bounding box center [149, 114] width 147 height 20
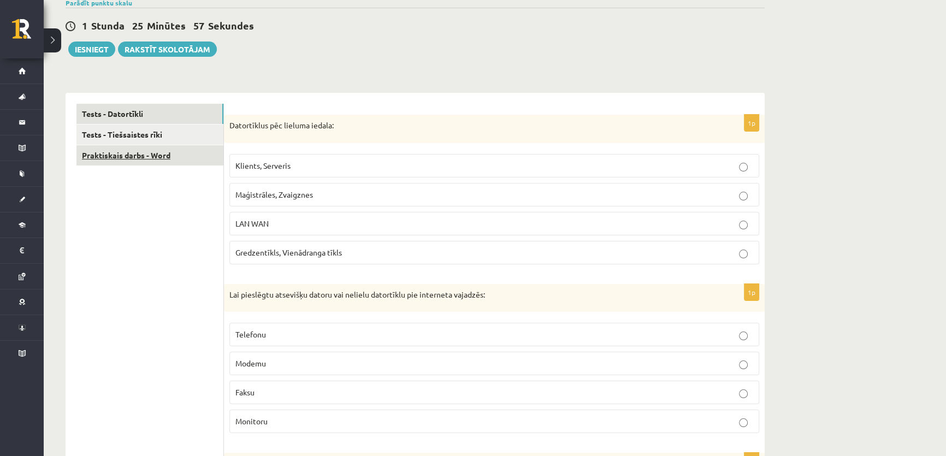
click at [130, 156] on link "Praktiskais darbs - Word" at bounding box center [149, 155] width 147 height 20
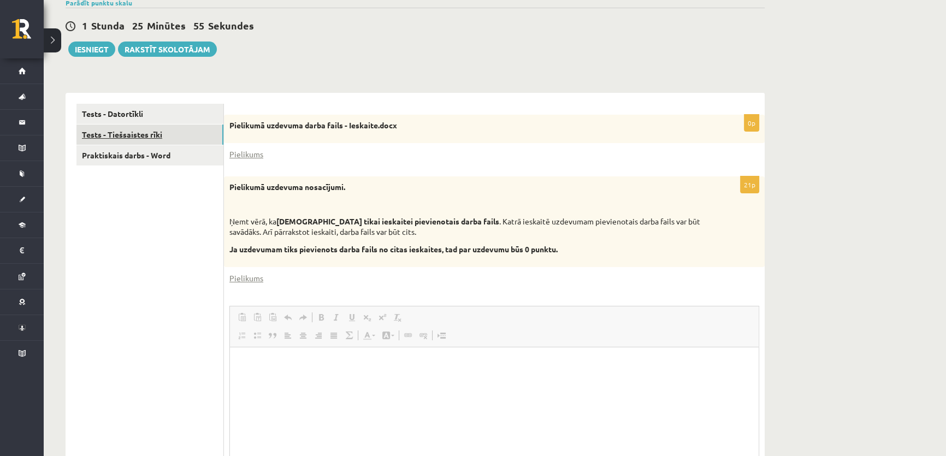
click at [174, 129] on link "Tests - Tiešsaistes rīki" at bounding box center [149, 135] width 147 height 20
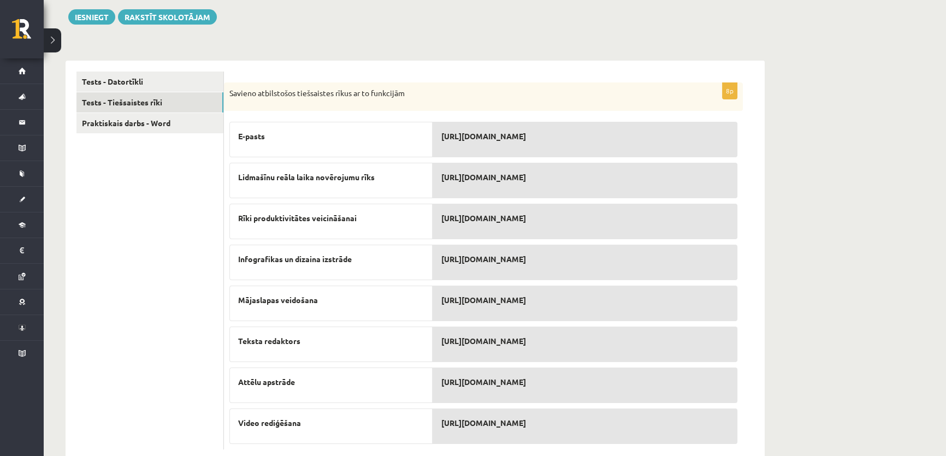
scroll to position [178, 0]
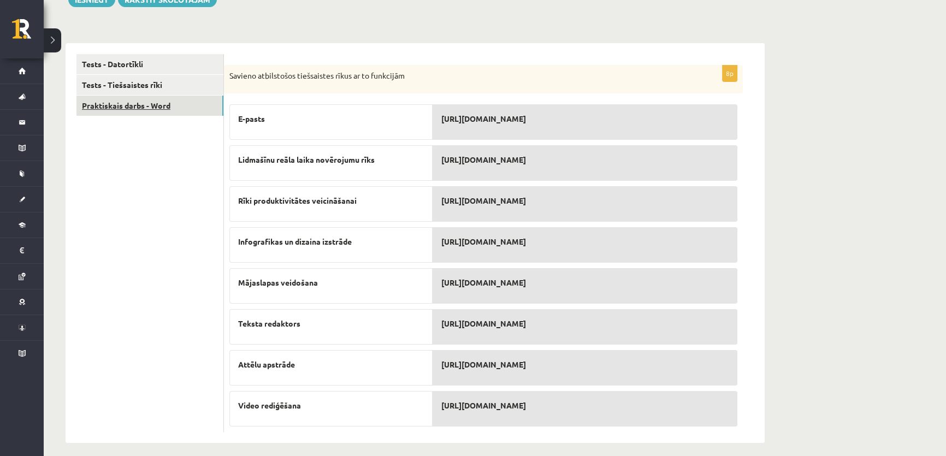
click at [156, 108] on link "Praktiskais darbs - Word" at bounding box center [149, 106] width 147 height 20
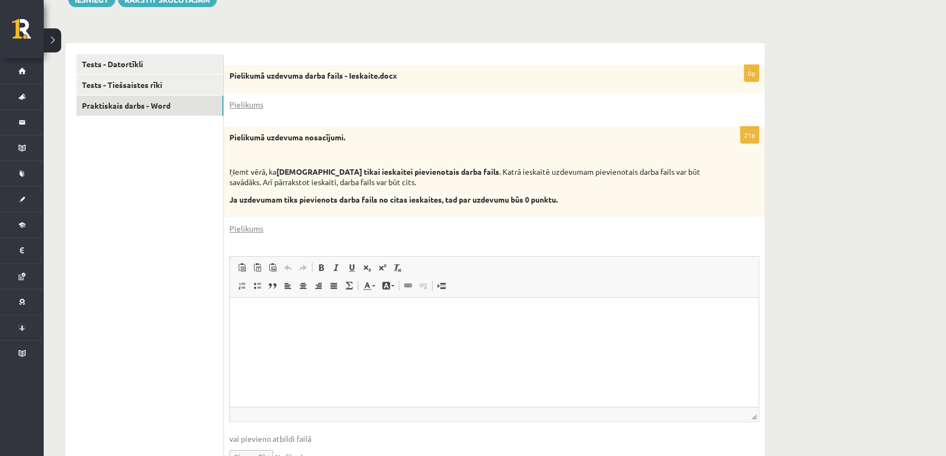
scroll to position [0, 0]
click at [250, 104] on link "Pielikums" at bounding box center [246, 104] width 34 height 11
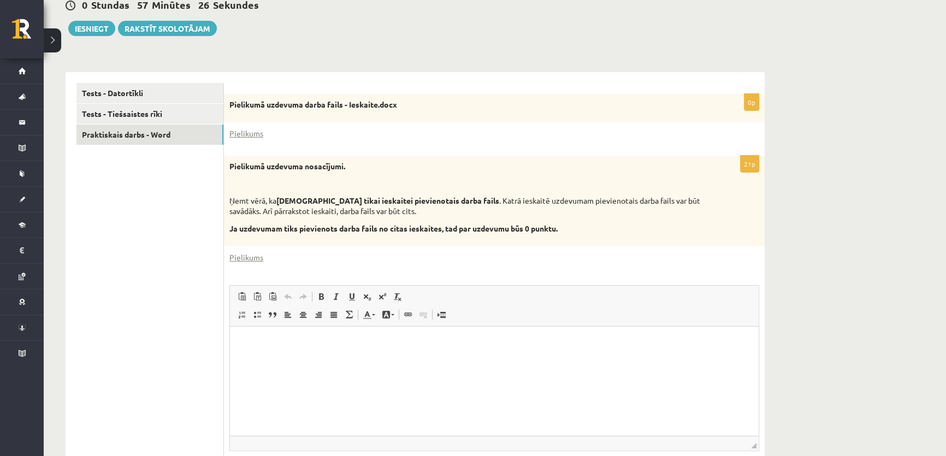
scroll to position [198, 0]
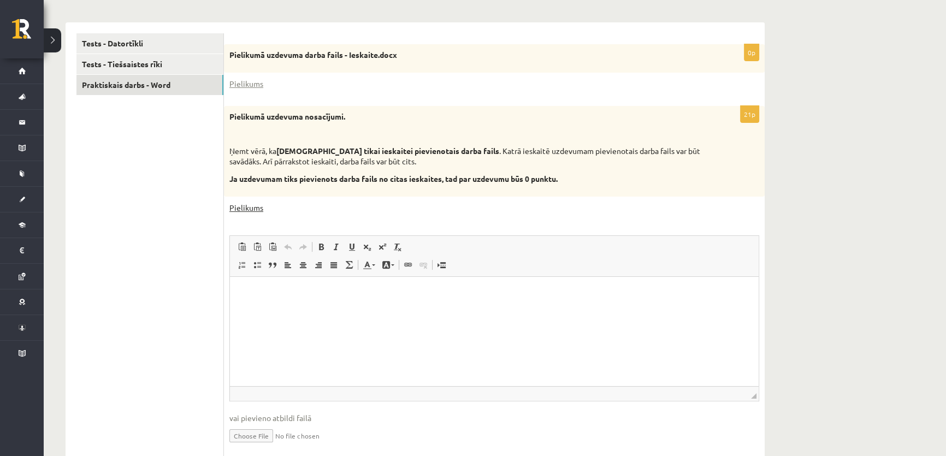
click at [245, 207] on link "Pielikums" at bounding box center [246, 207] width 34 height 11
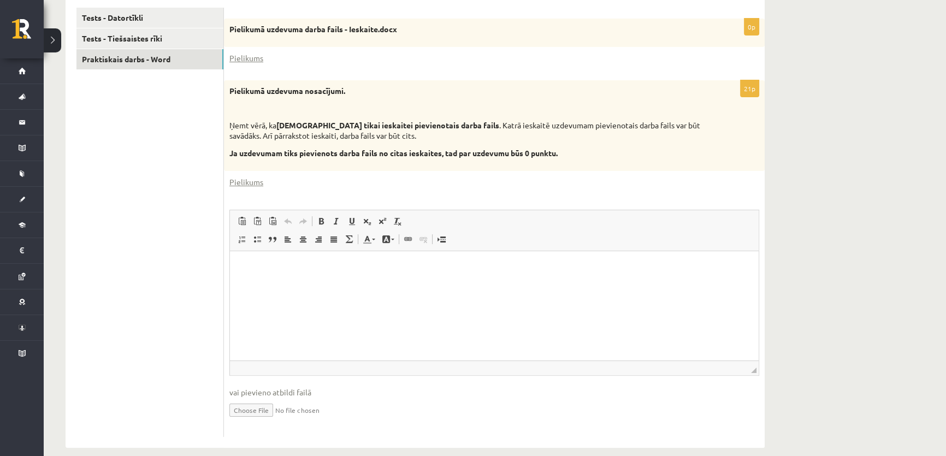
scroll to position [237, 0]
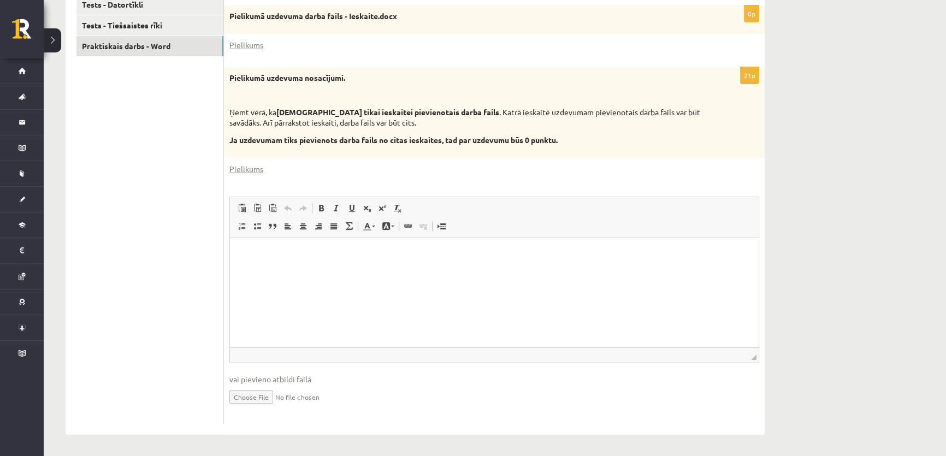
click at [264, 396] on input "file" at bounding box center [494, 396] width 530 height 22
type input "**********"
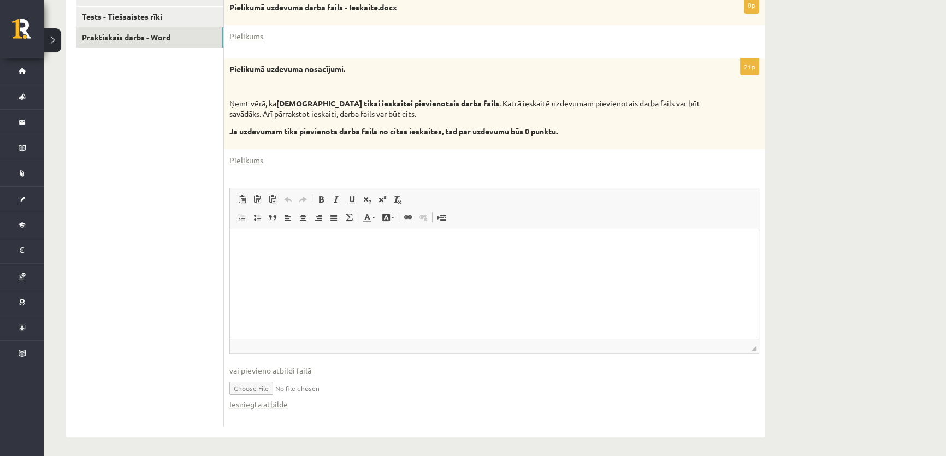
scroll to position [249, 0]
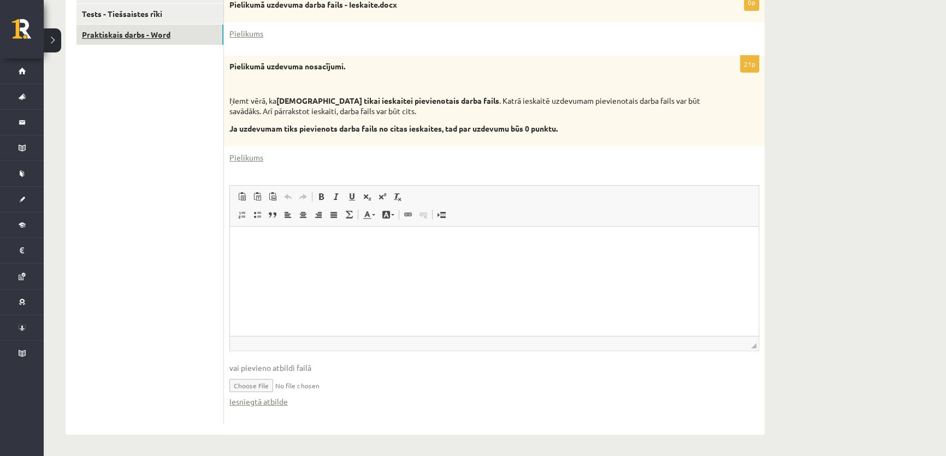
click at [161, 38] on link "Praktiskais darbs - Word" at bounding box center [149, 35] width 147 height 20
click at [261, 390] on input "file" at bounding box center [494, 385] width 530 height 22
type input "**********"
click at [301, 258] on html at bounding box center [494, 242] width 529 height 33
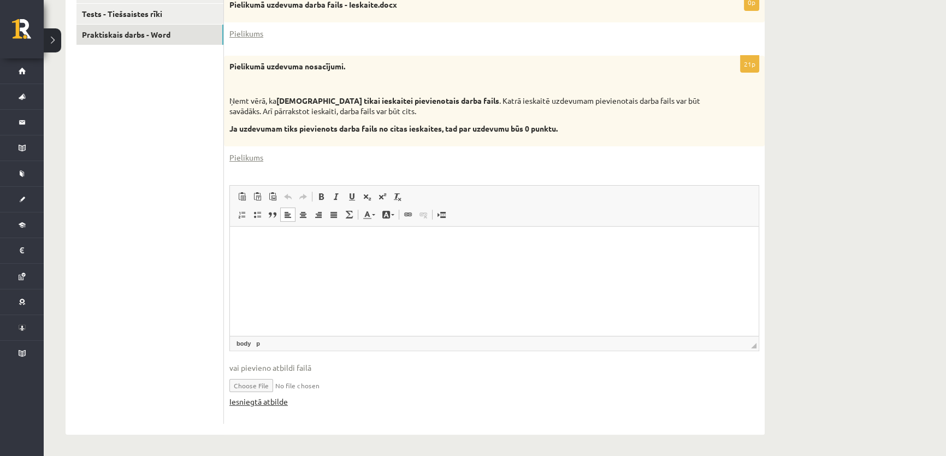
click at [276, 403] on link "Iesniegtā atbilde" at bounding box center [258, 401] width 58 height 11
drag, startPoint x: 269, startPoint y: 236, endPoint x: 275, endPoint y: 234, distance: 6.4
click at [270, 236] on html at bounding box center [494, 242] width 529 height 33
click at [164, 239] on ul "Tests - Datortīkli Tests - Tiešsaistes rīki Praktiskais darbs - Word" at bounding box center [150, 203] width 148 height 441
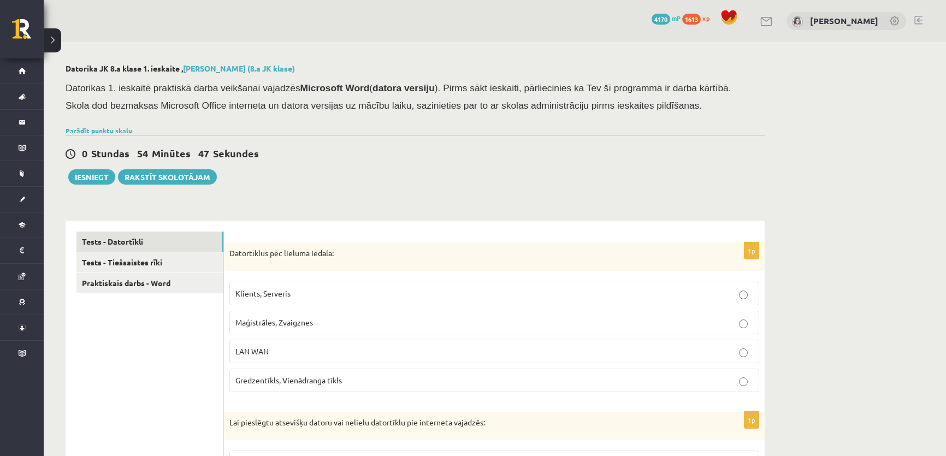
scroll to position [249, 0]
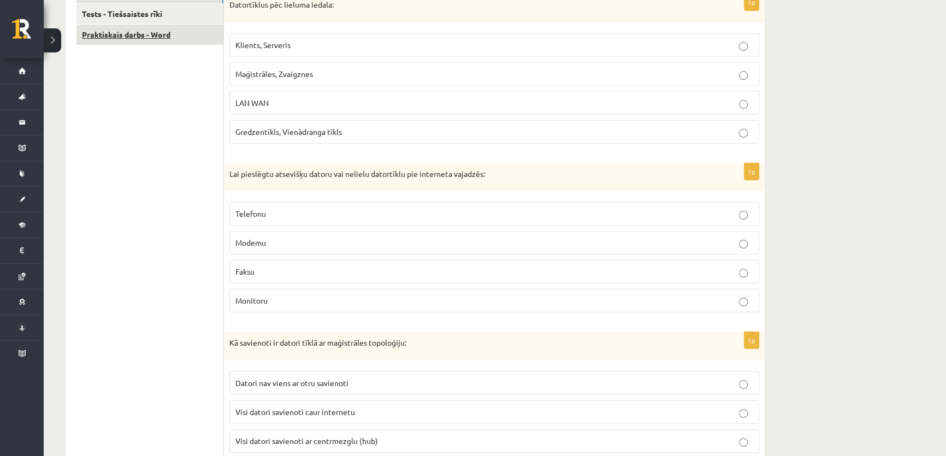
click at [201, 31] on link "Praktiskais darbs - Word" at bounding box center [149, 35] width 147 height 20
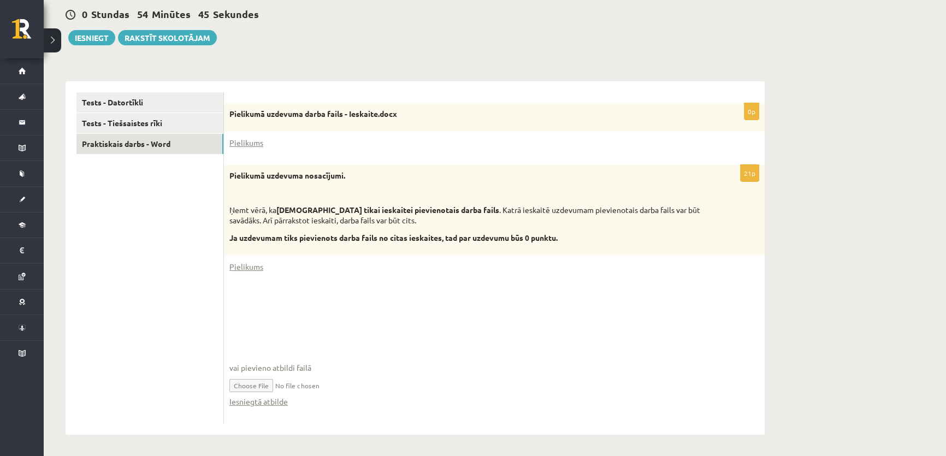
scroll to position [248, 0]
click at [258, 381] on input "file" at bounding box center [494, 384] width 530 height 22
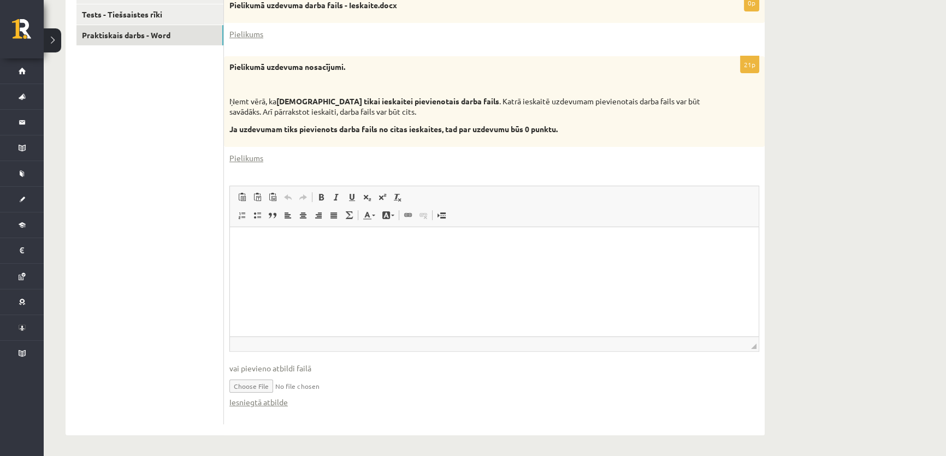
scroll to position [0, 0]
type input "**********"
click at [332, 384] on input "file" at bounding box center [494, 385] width 530 height 22
click at [274, 254] on html at bounding box center [494, 243] width 529 height 33
click at [271, 341] on span "◢ Elementa ceļš body p" at bounding box center [494, 344] width 529 height 15
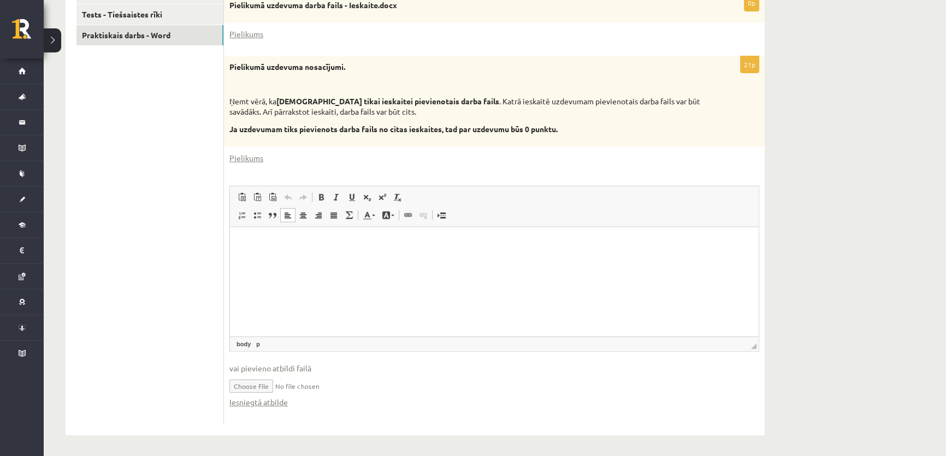
click at [295, 254] on html at bounding box center [494, 243] width 529 height 33
click at [340, 244] on p "**********" at bounding box center [494, 243] width 507 height 11
click at [339, 244] on p "**********" at bounding box center [494, 243] width 507 height 11
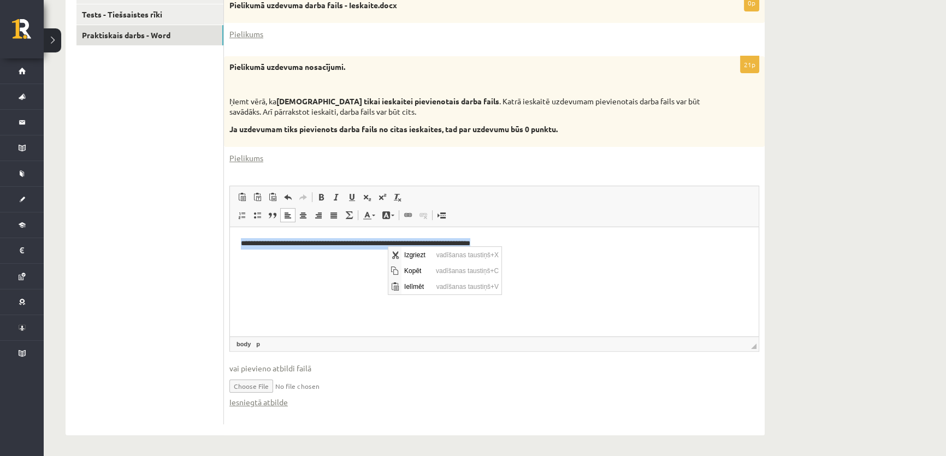
click at [329, 260] on html "**********" at bounding box center [494, 243] width 529 height 33
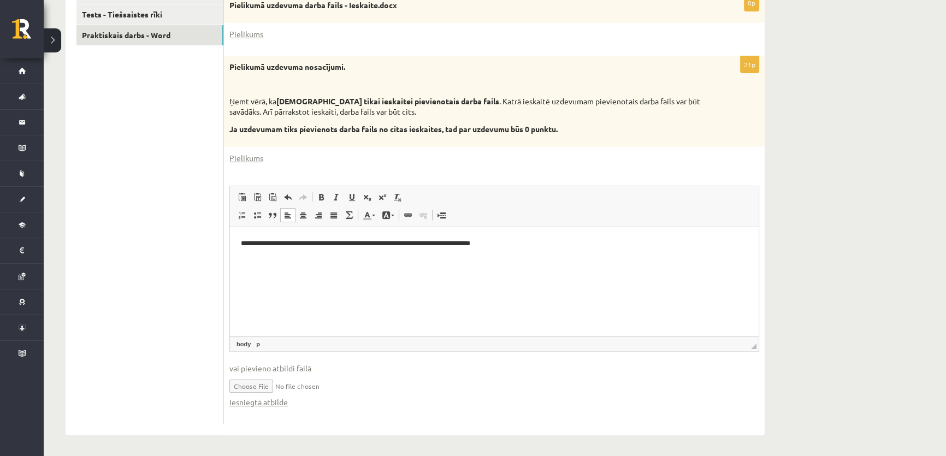
click at [519, 243] on p "**********" at bounding box center [494, 243] width 507 height 11
drag, startPoint x: 508, startPoint y: 243, endPoint x: 208, endPoint y: 244, distance: 300.5
click at [230, 244] on html "**********" at bounding box center [494, 243] width 529 height 33
click at [549, 253] on html "**********" at bounding box center [494, 243] width 529 height 33
click at [520, 237] on html "**********" at bounding box center [494, 243] width 529 height 33
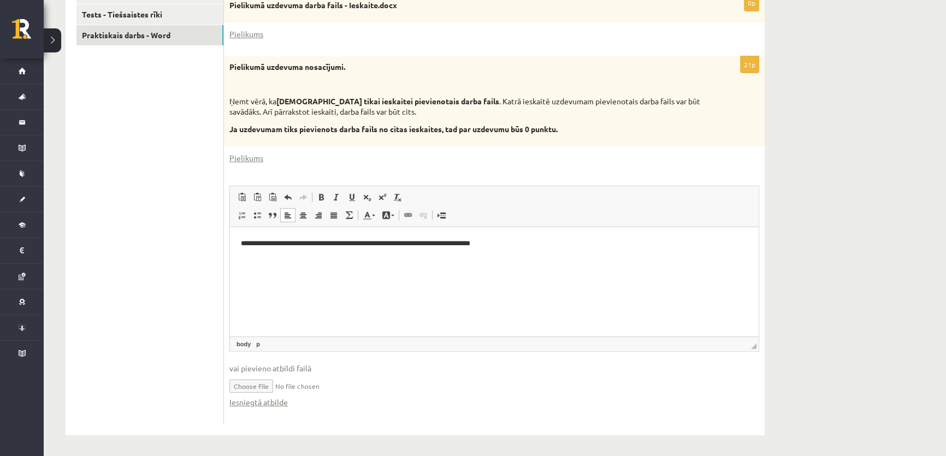
click at [405, 260] on html "**********" at bounding box center [494, 243] width 529 height 33
click at [337, 260] on html "**********" at bounding box center [494, 243] width 529 height 33
click at [526, 251] on html "**********" at bounding box center [494, 243] width 529 height 33
click at [241, 247] on p "**********" at bounding box center [494, 243] width 507 height 11
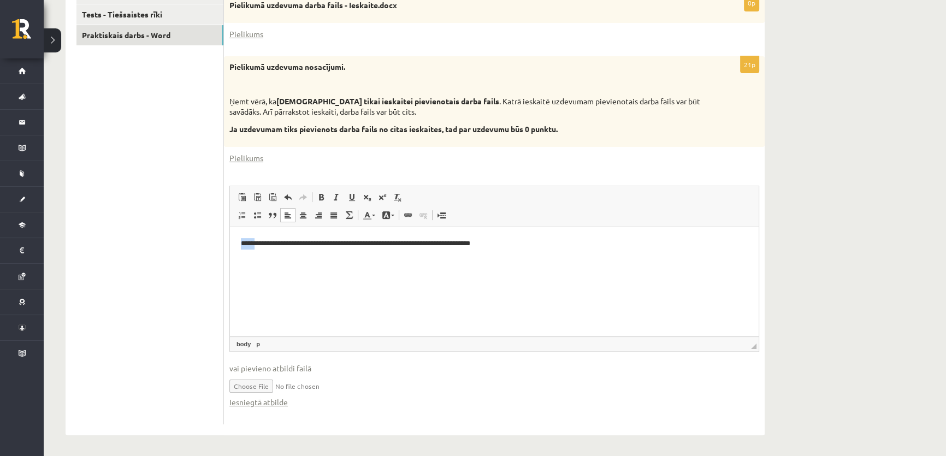
click at [246, 245] on p "**********" at bounding box center [494, 243] width 507 height 11
copy p "**********"
click at [551, 248] on p "**********" at bounding box center [494, 243] width 507 height 11
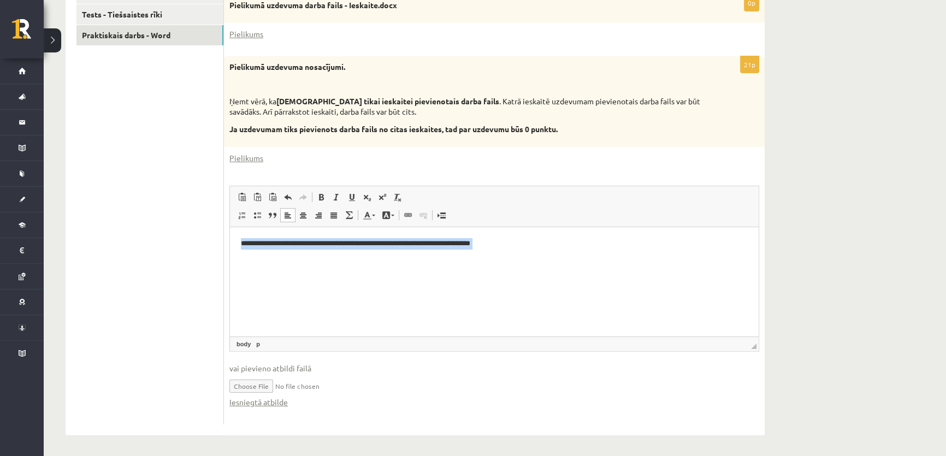
click at [525, 238] on p "**********" at bounding box center [494, 243] width 507 height 11
click at [235, 243] on html "**********" at bounding box center [494, 252] width 529 height 51
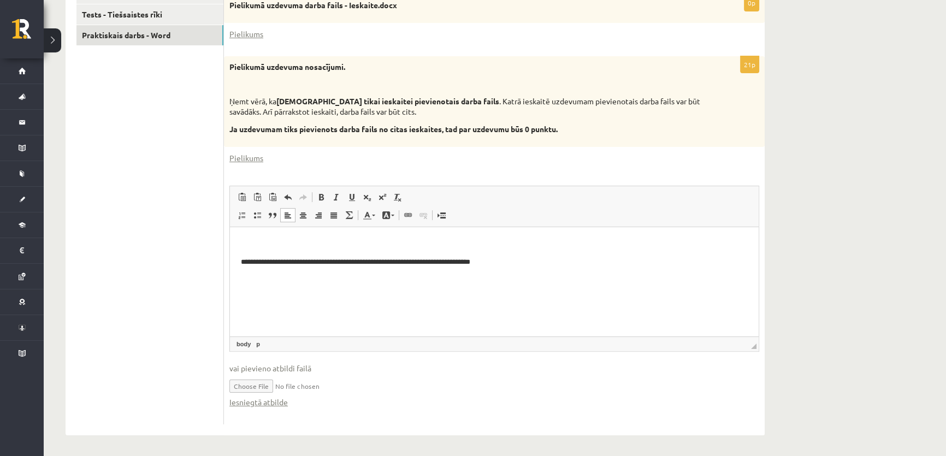
click at [249, 255] on body "**********" at bounding box center [494, 262] width 507 height 48
click at [254, 238] on p "Bagātinātā teksta redaktors, wiswyg-editor-user-answer-47433962336640" at bounding box center [494, 243] width 507 height 11
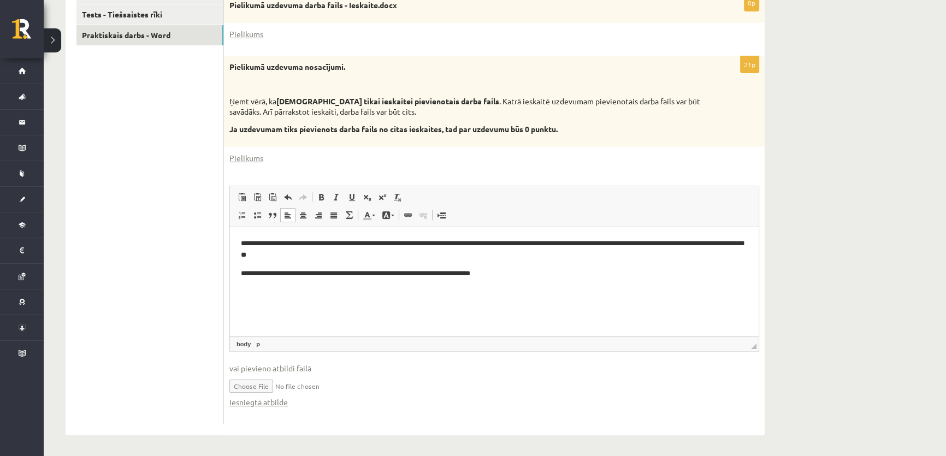
click at [345, 244] on p "**********" at bounding box center [494, 249] width 507 height 23
click at [239, 243] on html "**********" at bounding box center [494, 267] width 529 height 81
click at [258, 248] on p "**********" at bounding box center [494, 249] width 507 height 23
click at [273, 244] on p "**********" at bounding box center [494, 249] width 507 height 23
drag, startPoint x: 484, startPoint y: 245, endPoint x: 387, endPoint y: 247, distance: 96.2
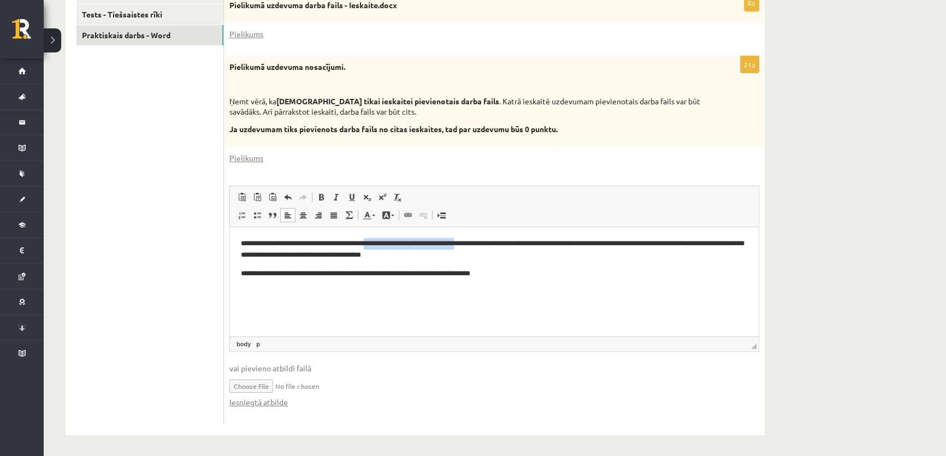
click at [387, 247] on p "**********" at bounding box center [494, 249] width 507 height 23
click at [386, 246] on p "**********" at bounding box center [494, 249] width 507 height 23
click at [310, 245] on p "**********" at bounding box center [494, 249] width 507 height 23
click at [335, 243] on p "**********" at bounding box center [494, 249] width 507 height 23
click at [728, 244] on p "**********" at bounding box center [494, 249] width 507 height 23
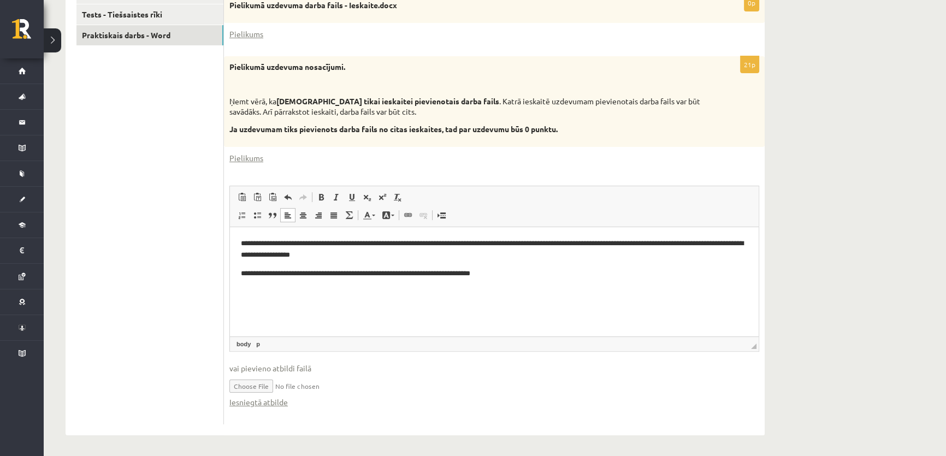
click at [369, 255] on p "**********" at bounding box center [494, 249] width 507 height 23
click at [548, 274] on p "**********" at bounding box center [494, 273] width 507 height 11
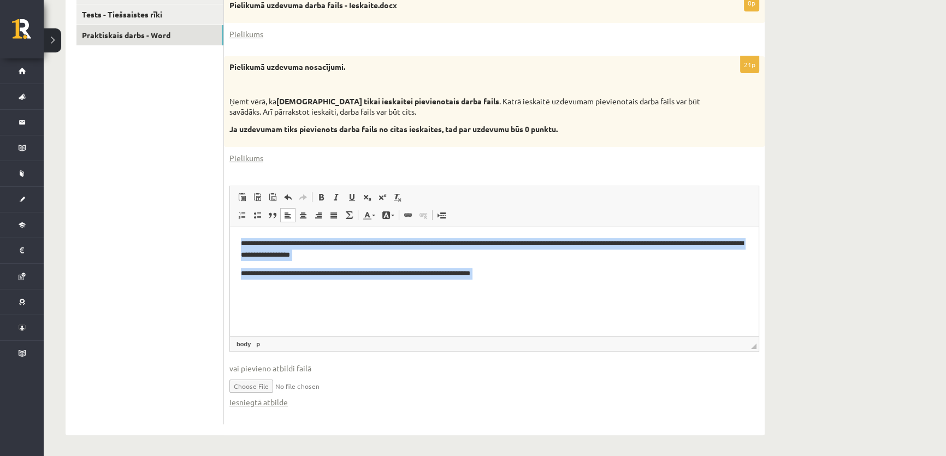
copy body "**********"
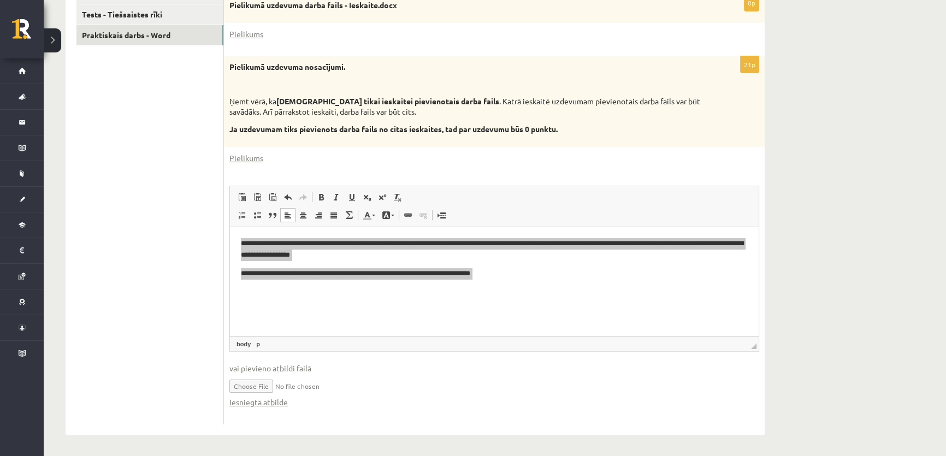
click at [191, 112] on ul "Tests - Datortīkli Tests - Tiešsaistes rīki Praktiskais darbs - Word" at bounding box center [150, 204] width 148 height 441
click at [128, 34] on link "Praktiskais darbs - Word" at bounding box center [149, 35] width 147 height 20
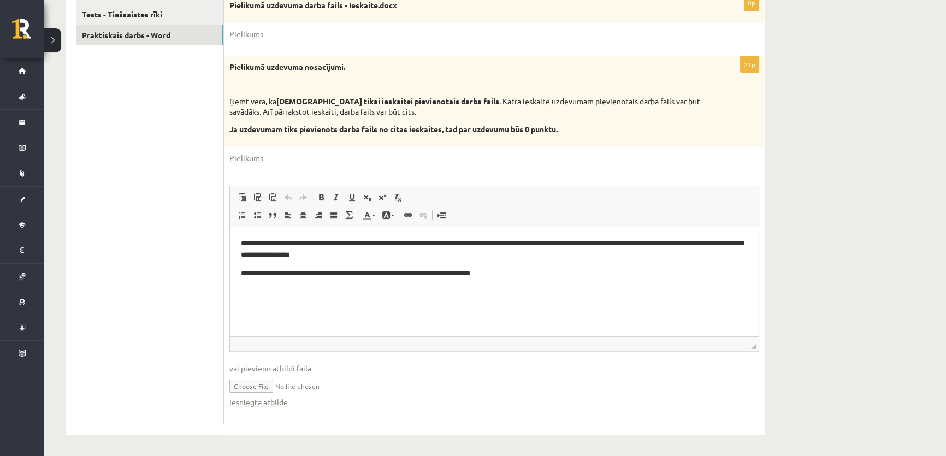
click at [267, 386] on input "file" at bounding box center [494, 385] width 530 height 22
type input "**********"
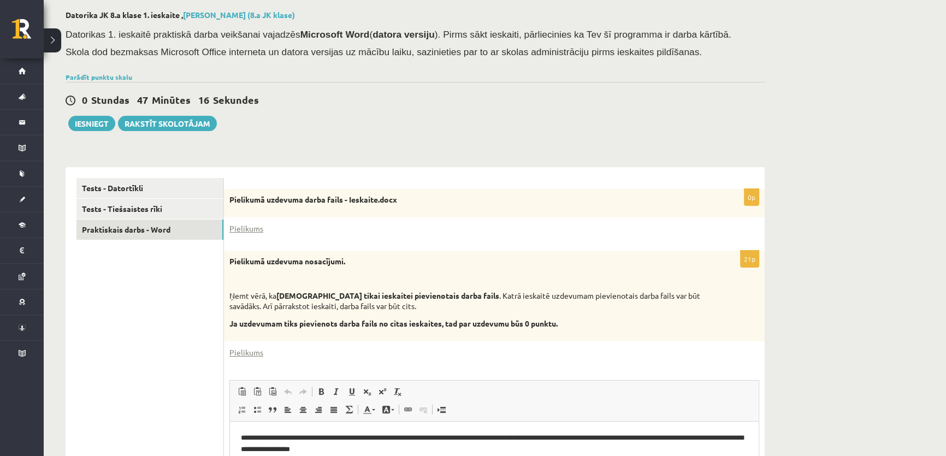
scroll to position [50, 0]
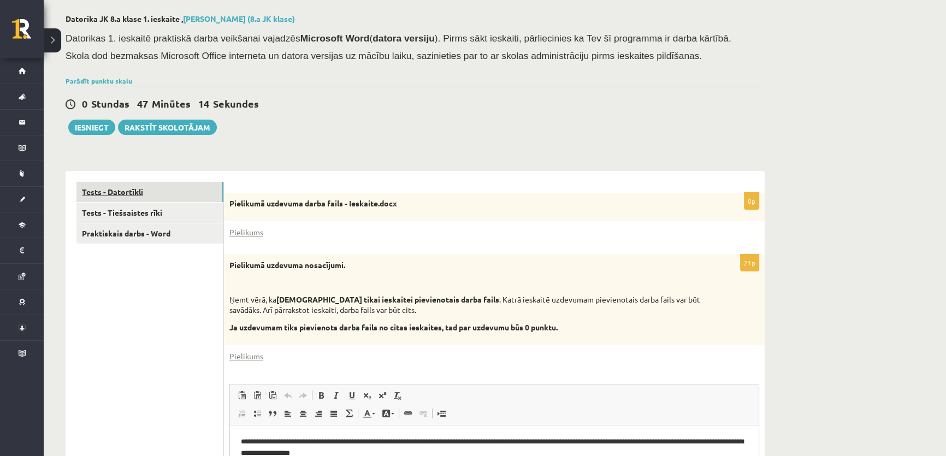
click at [121, 189] on link "Tests - Datortīkli" at bounding box center [149, 192] width 147 height 20
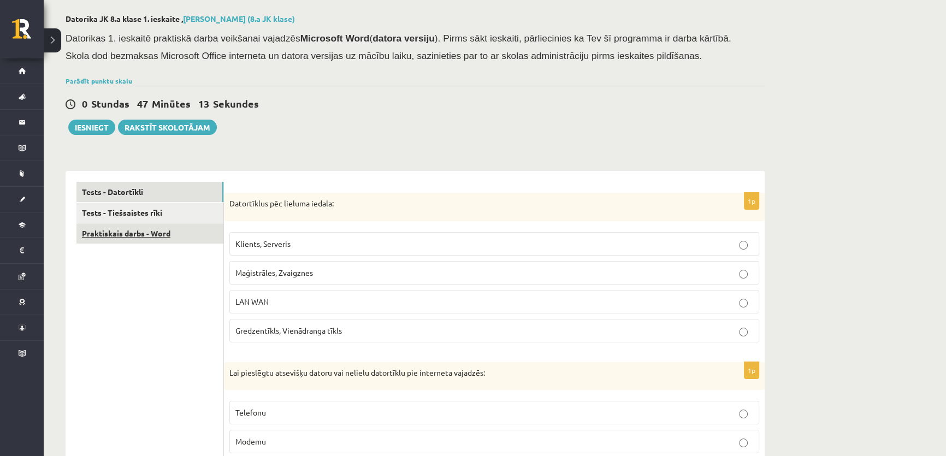
click at [119, 224] on link "Praktiskais darbs - Word" at bounding box center [149, 233] width 147 height 20
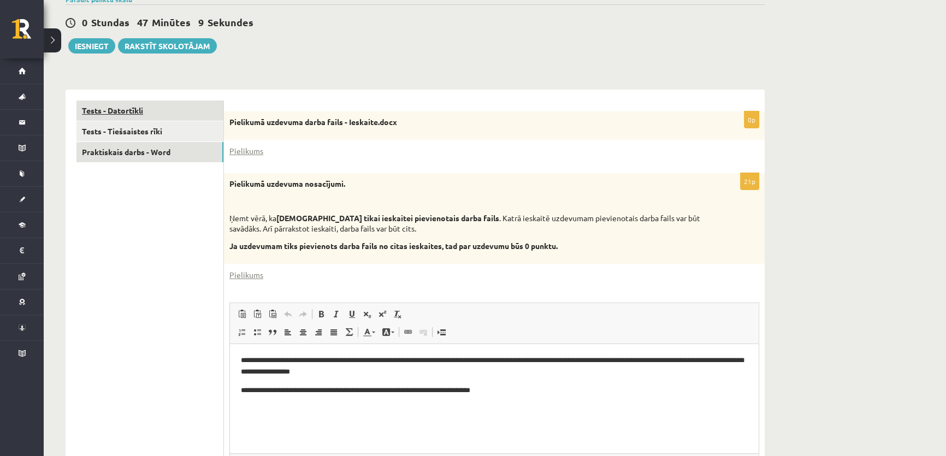
scroll to position [0, 0]
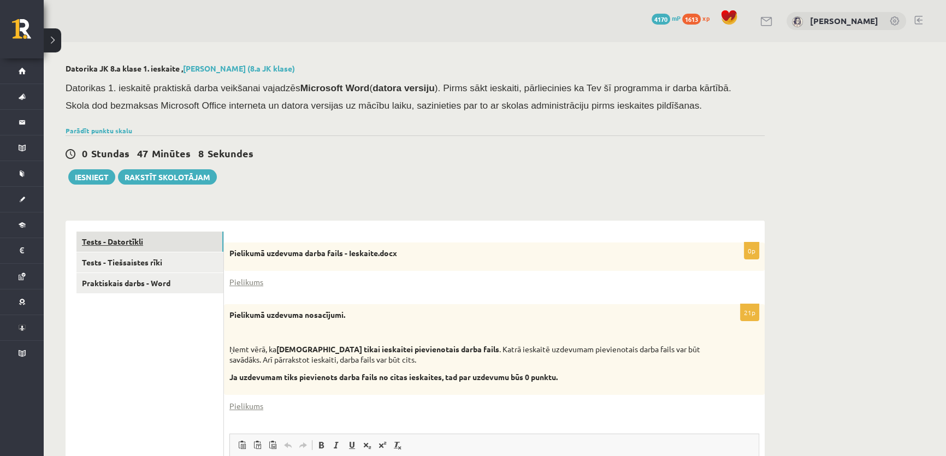
click at [115, 240] on link "Tests - Datortīkli" at bounding box center [149, 242] width 147 height 20
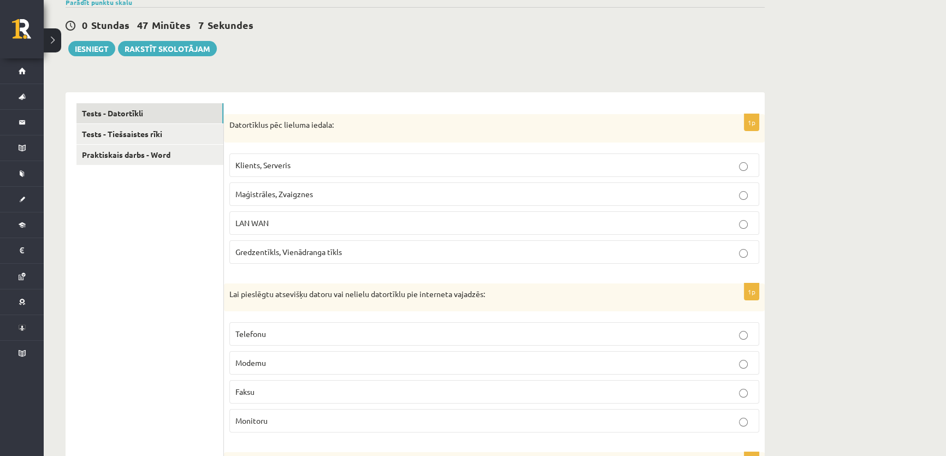
scroll to position [149, 0]
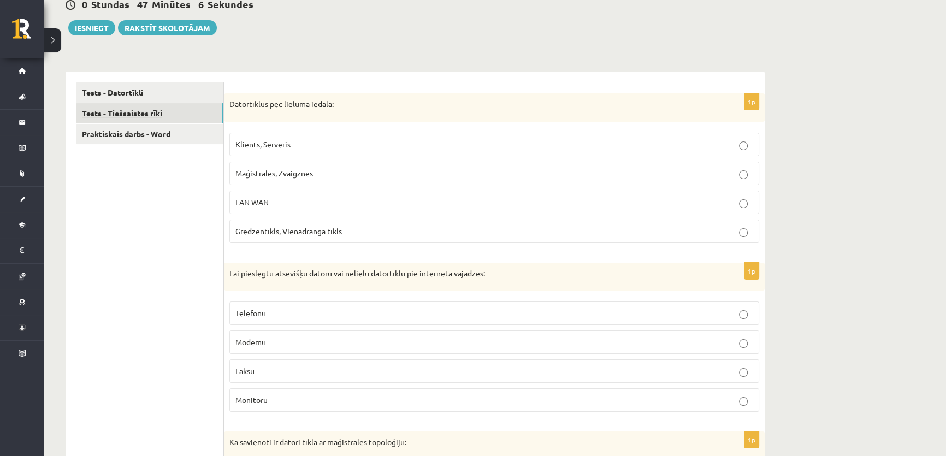
click at [154, 106] on link "Tests - Tiešsaistes rīki" at bounding box center [149, 113] width 147 height 20
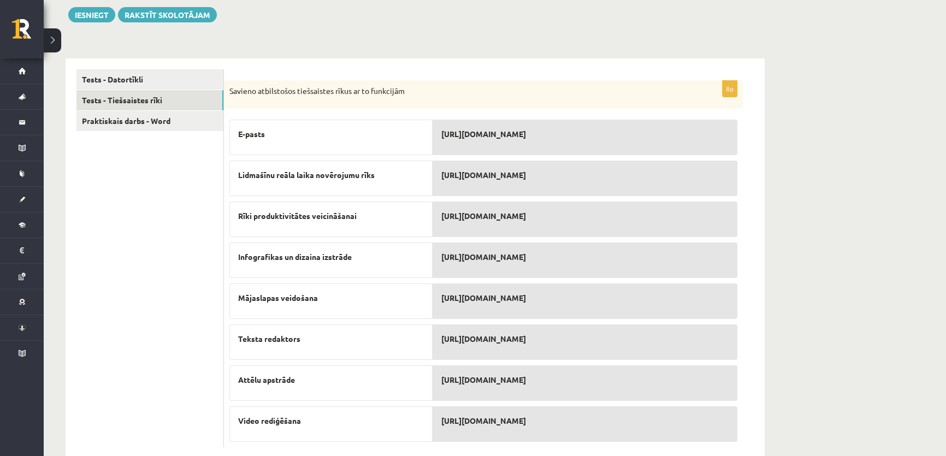
scroll to position [185, 0]
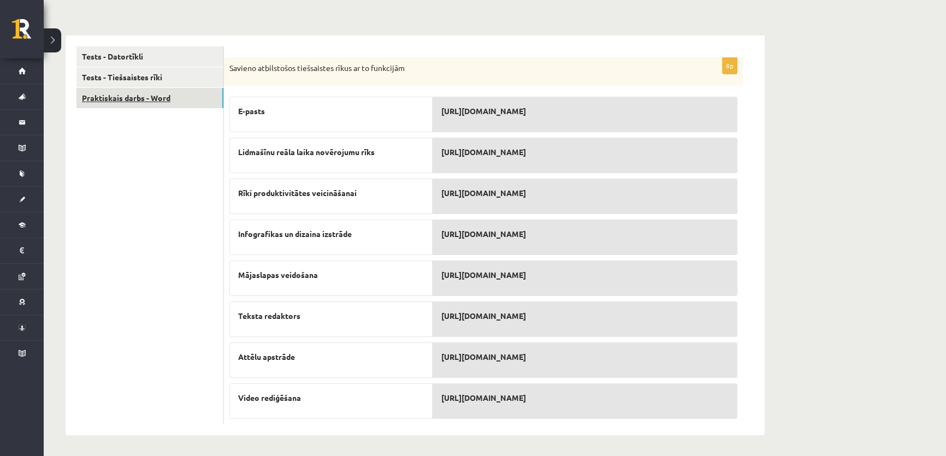
click at [129, 98] on link "Praktiskais darbs - Word" at bounding box center [149, 98] width 147 height 20
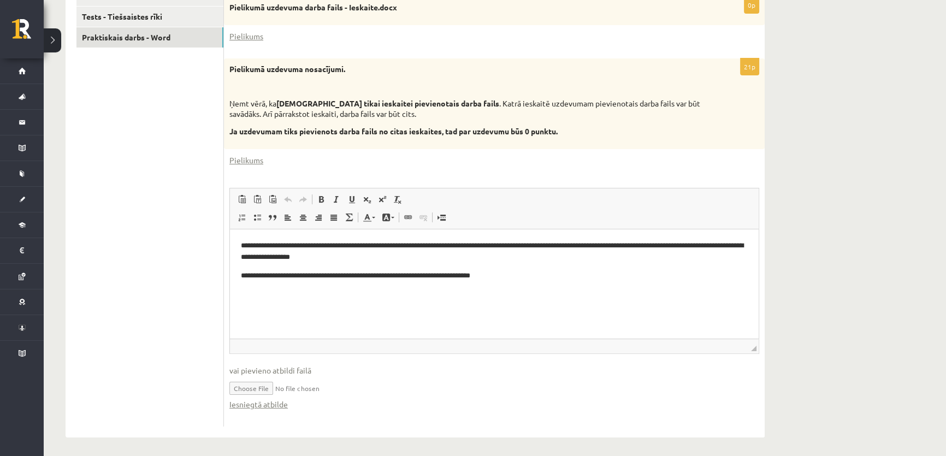
scroll to position [249, 0]
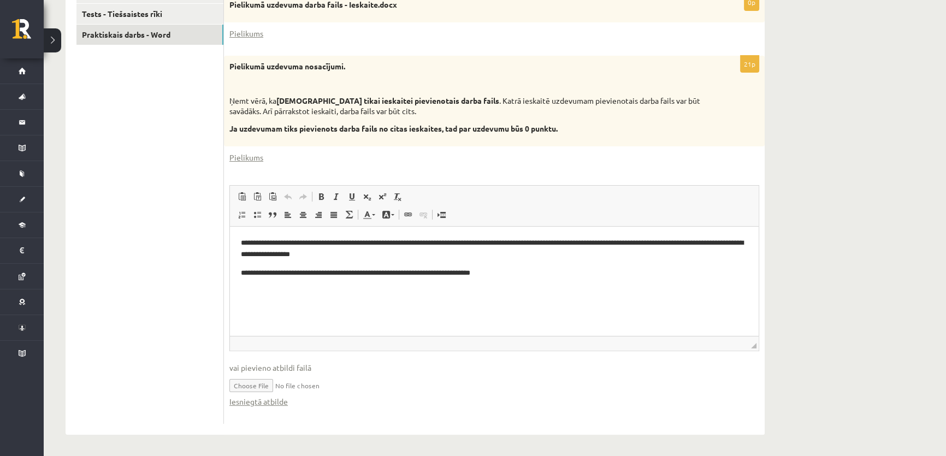
click at [557, 245] on p "**********" at bounding box center [494, 248] width 507 height 23
click at [613, 261] on body "**********" at bounding box center [494, 267] width 507 height 60
click at [532, 262] on body "**********" at bounding box center [494, 267] width 507 height 60
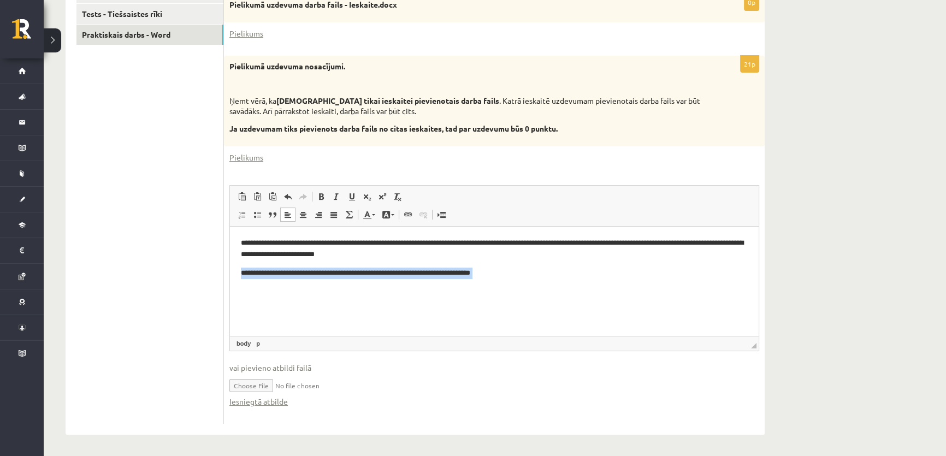
drag, startPoint x: 532, startPoint y: 279, endPoint x: 237, endPoint y: 275, distance: 295.6
click at [237, 275] on html "**********" at bounding box center [494, 266] width 529 height 81
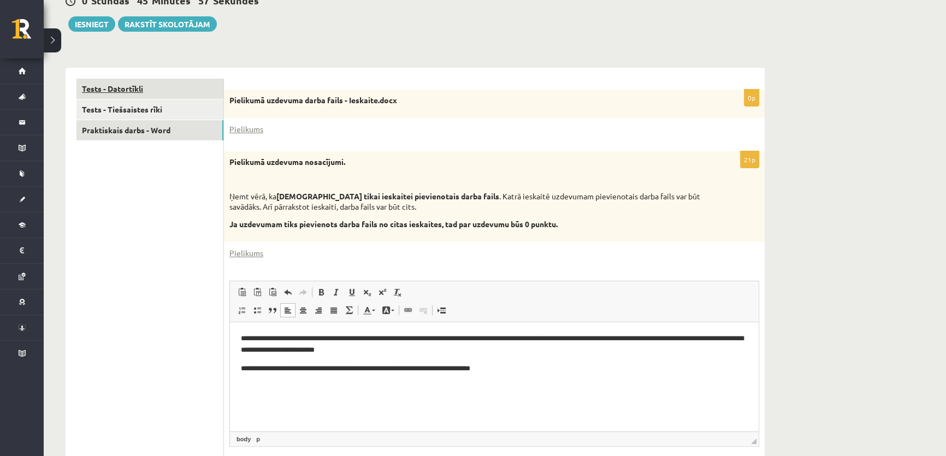
scroll to position [99, 0]
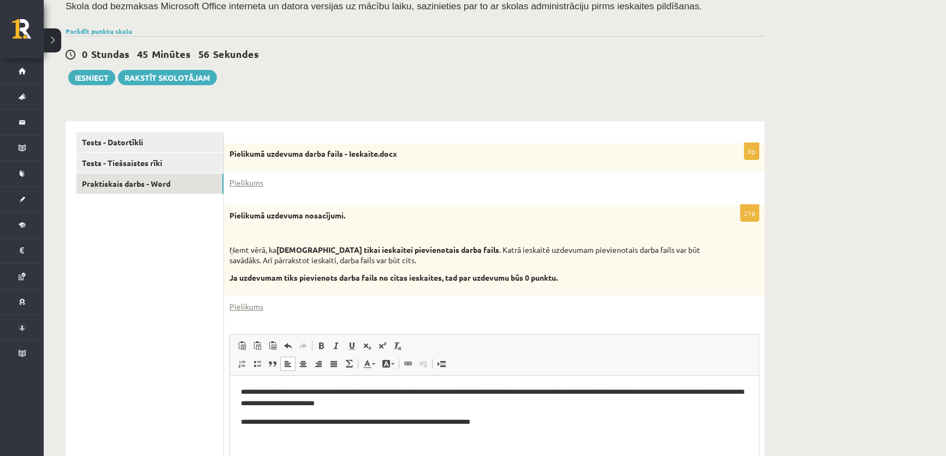
drag, startPoint x: 150, startPoint y: 251, endPoint x: 153, endPoint y: 241, distance: 10.4
click at [151, 250] on ul "Tests - Datortīkli Tests - Tiešsaistes rīki Praktiskais darbs - Word" at bounding box center [150, 352] width 148 height 441
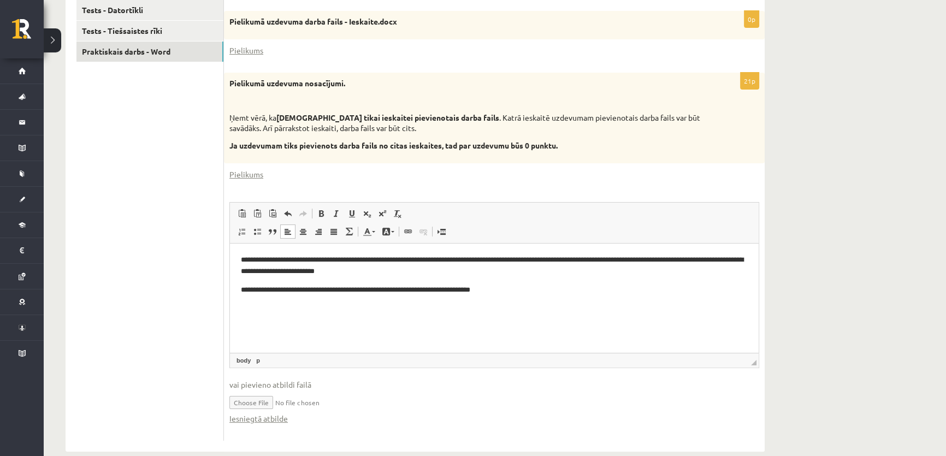
scroll to position [249, 0]
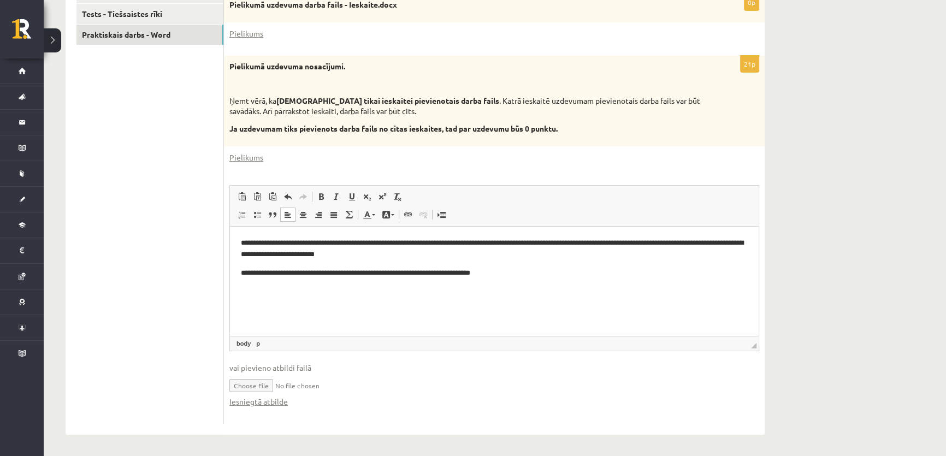
click at [258, 385] on input "file" at bounding box center [494, 385] width 530 height 22
type input "**********"
click at [160, 257] on ul "Tests - Datortīkli Tests - Tiešsaistes rīki Praktiskais darbs - Word" at bounding box center [150, 203] width 148 height 441
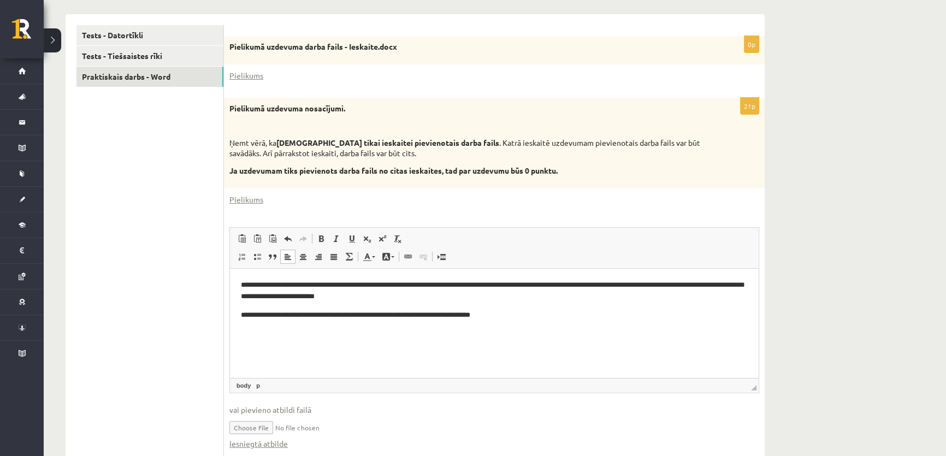
scroll to position [99, 0]
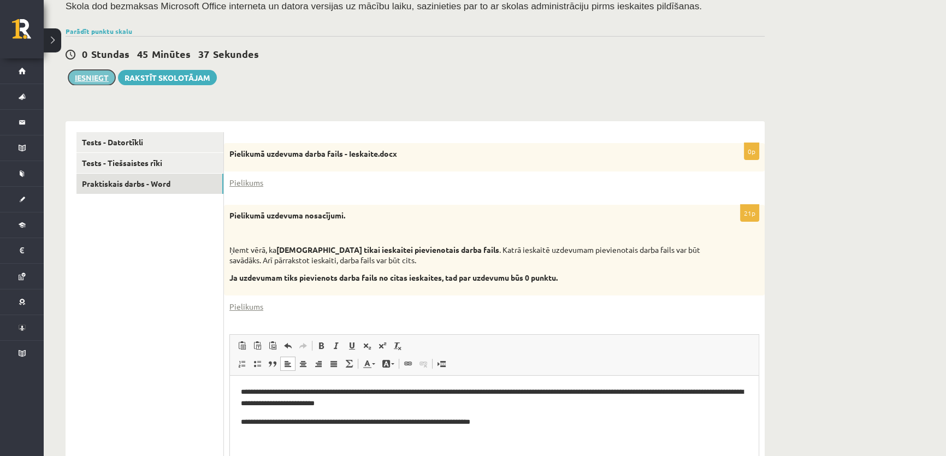
click at [85, 79] on button "Iesniegt" at bounding box center [91, 77] width 47 height 15
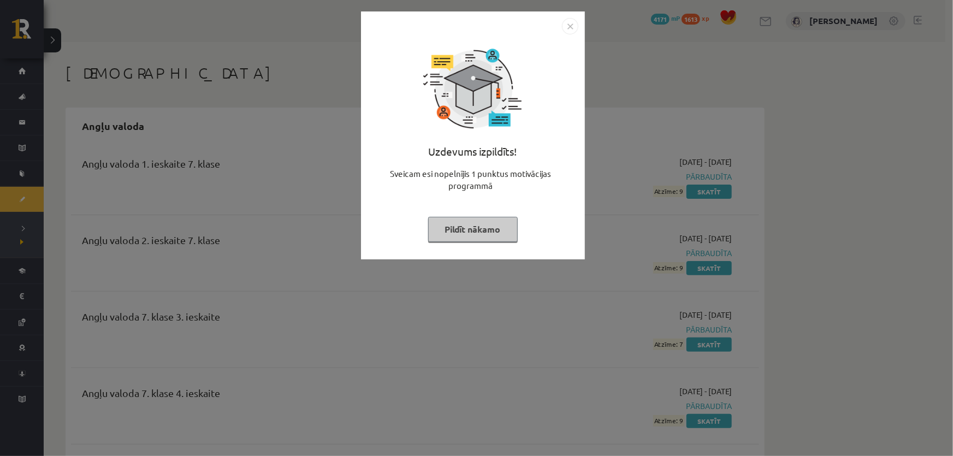
click at [573, 29] on img "Close" at bounding box center [570, 26] width 16 height 16
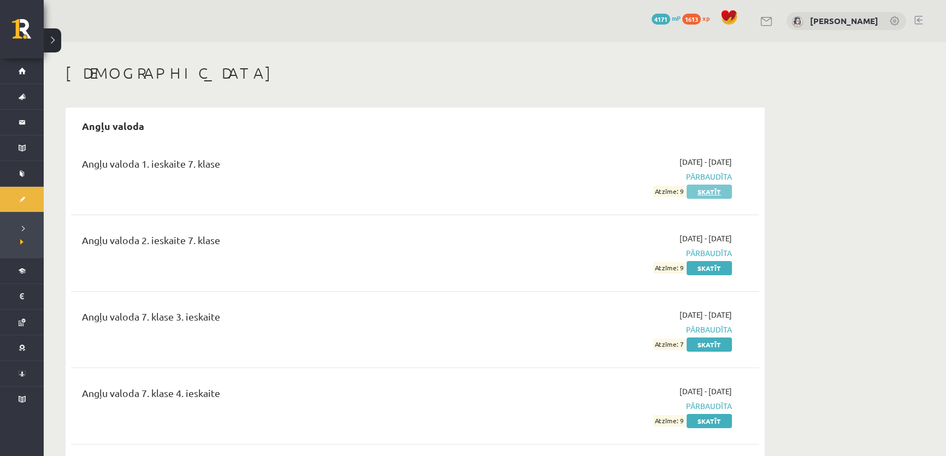
click at [703, 194] on link "Skatīt" at bounding box center [709, 192] width 45 height 14
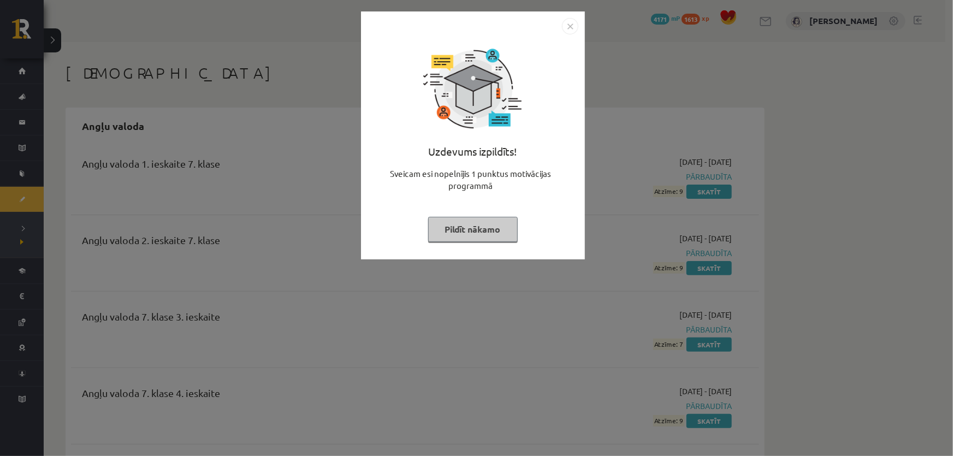
click at [569, 25] on img "Close" at bounding box center [570, 26] width 16 height 16
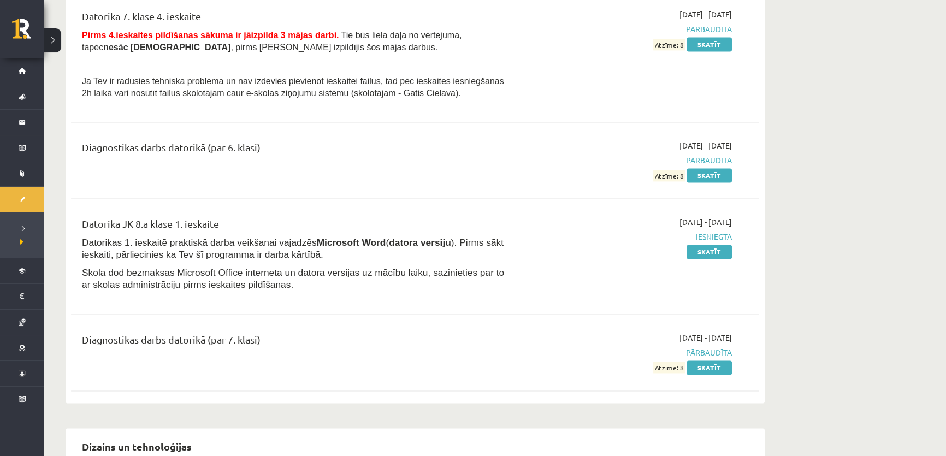
scroll to position [1937, 0]
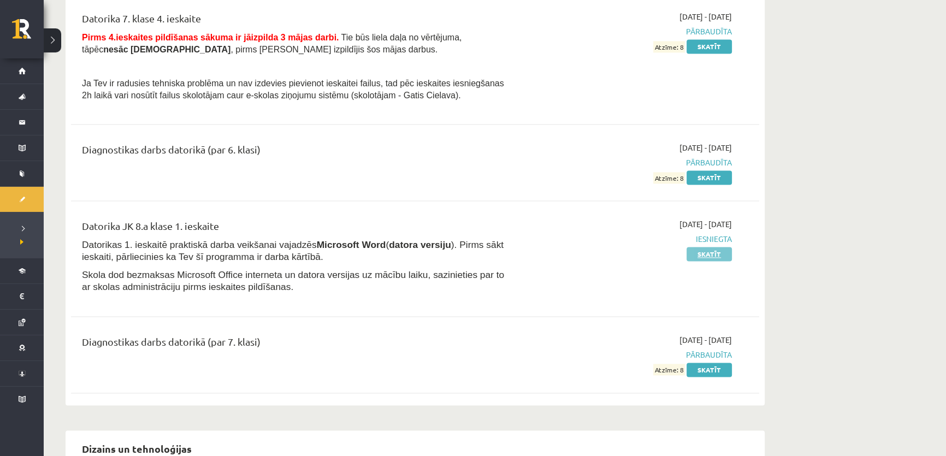
click at [712, 247] on link "Skatīt" at bounding box center [709, 254] width 45 height 14
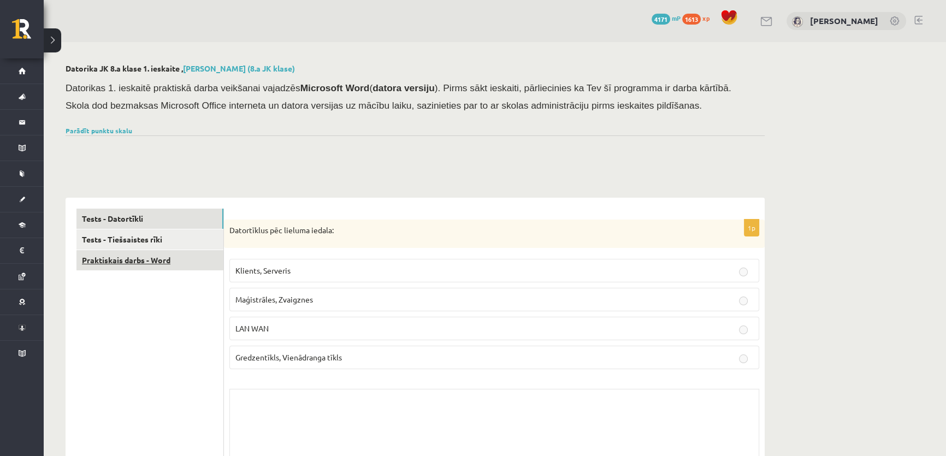
click at [173, 264] on link "Praktiskais darbs - Word" at bounding box center [149, 260] width 147 height 20
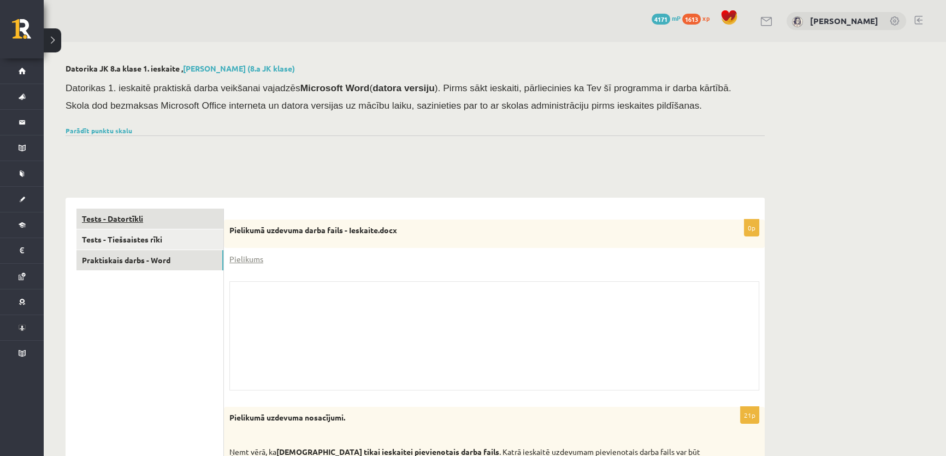
click at [131, 220] on link "Tests - Datortīkli" at bounding box center [149, 219] width 147 height 20
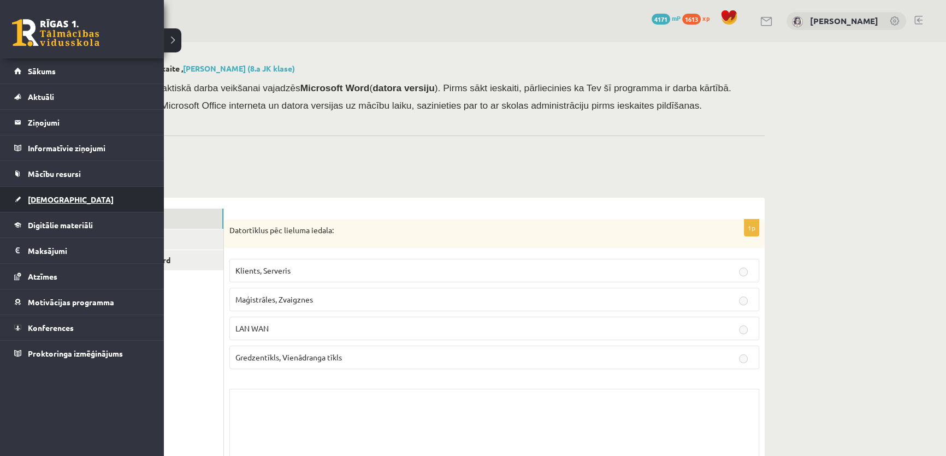
click at [42, 203] on link "[DEMOGRAPHIC_DATA]" at bounding box center [82, 199] width 136 height 25
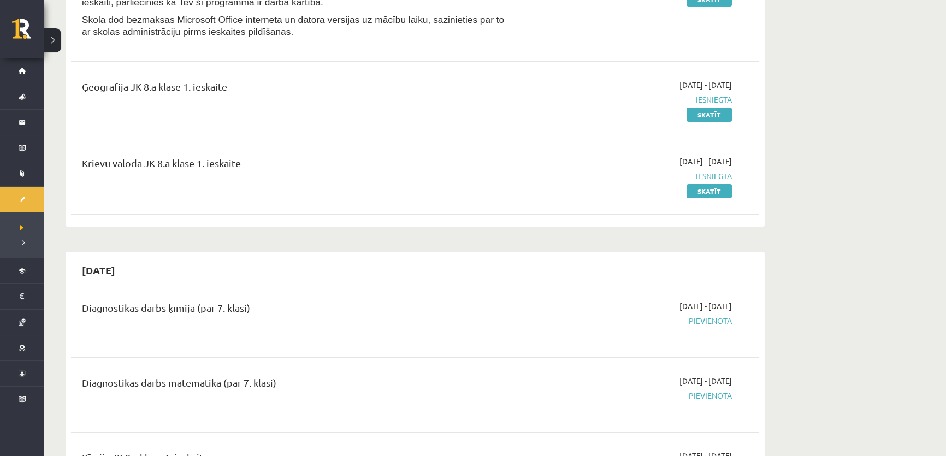
scroll to position [198, 0]
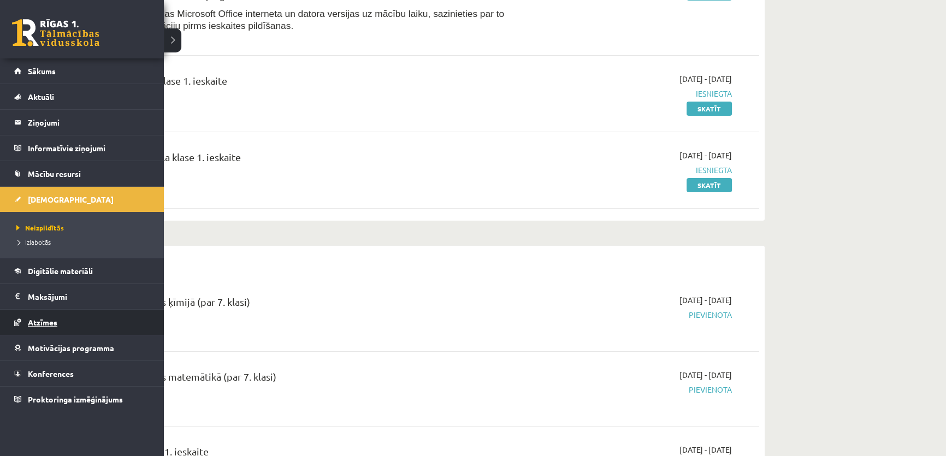
click at [21, 320] on link "Atzīmes" at bounding box center [82, 322] width 136 height 25
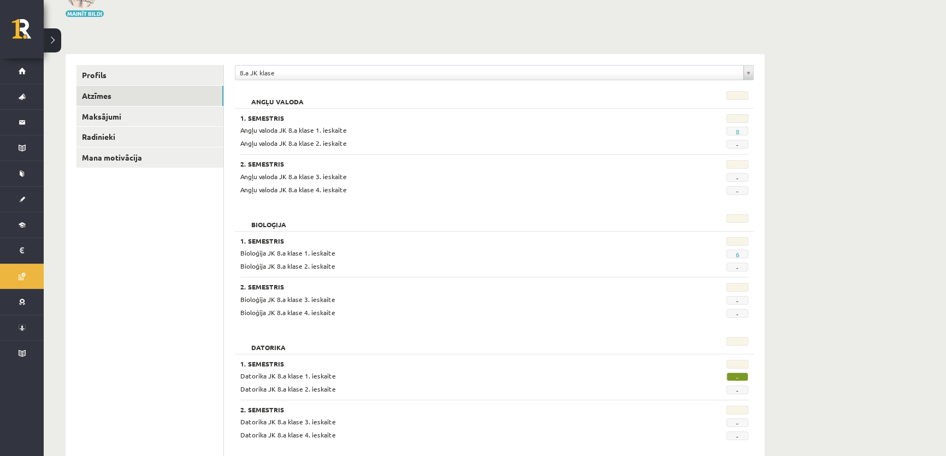
scroll to position [71, 0]
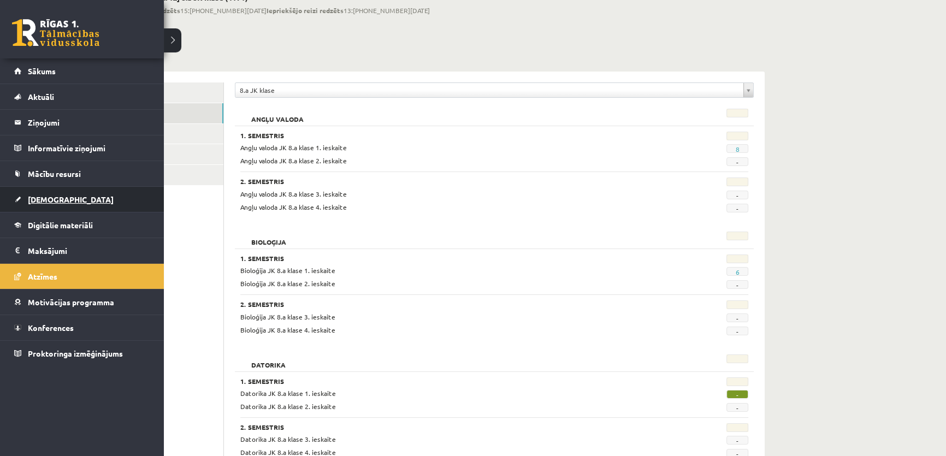
click at [52, 199] on span "[DEMOGRAPHIC_DATA]" at bounding box center [71, 199] width 86 height 10
